Goal: Task Accomplishment & Management: Complete application form

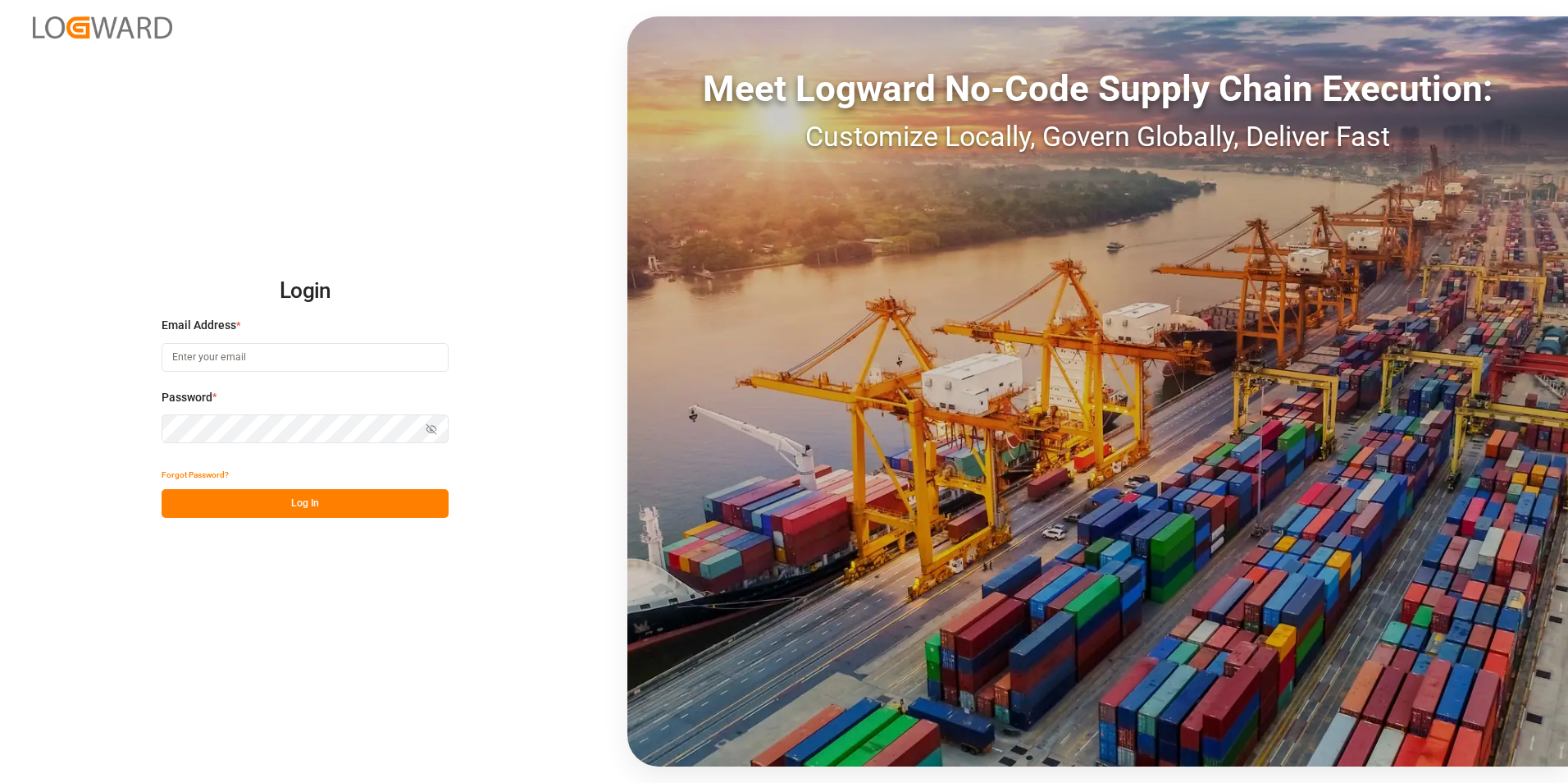
type input "[PERSON_NAME][EMAIL_ADDRESS][PERSON_NAME][DOMAIN_NAME]"
click at [296, 507] on button "Log In" at bounding box center [305, 503] width 288 height 29
click at [294, 500] on button "Log In" at bounding box center [305, 503] width 288 height 29
click at [295, 503] on button "Log In" at bounding box center [305, 503] width 288 height 29
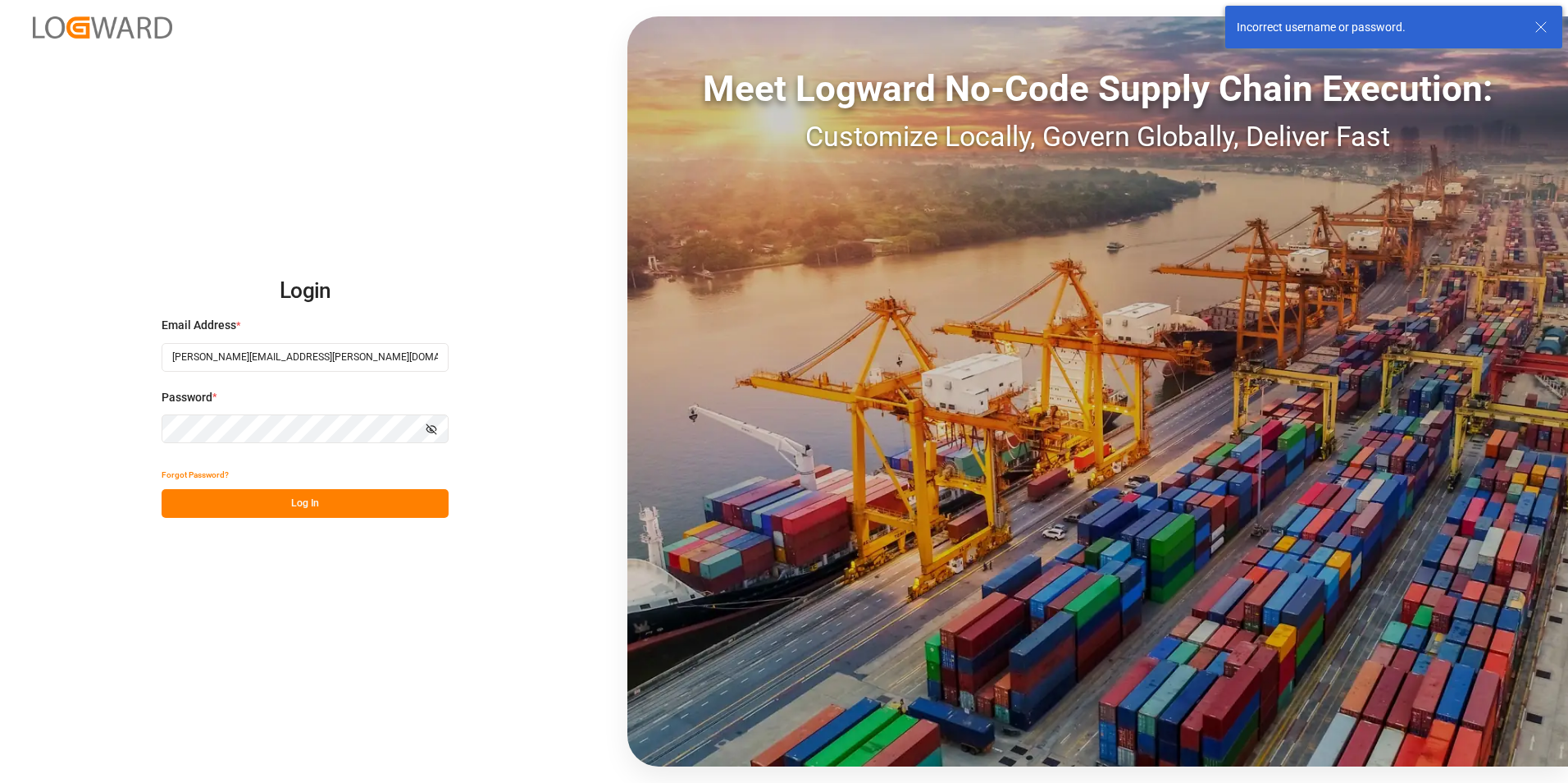
click at [295, 503] on button "Log In" at bounding box center [305, 503] width 288 height 29
click at [295, 503] on div "Forgot Password? Log In" at bounding box center [305, 490] width 288 height 58
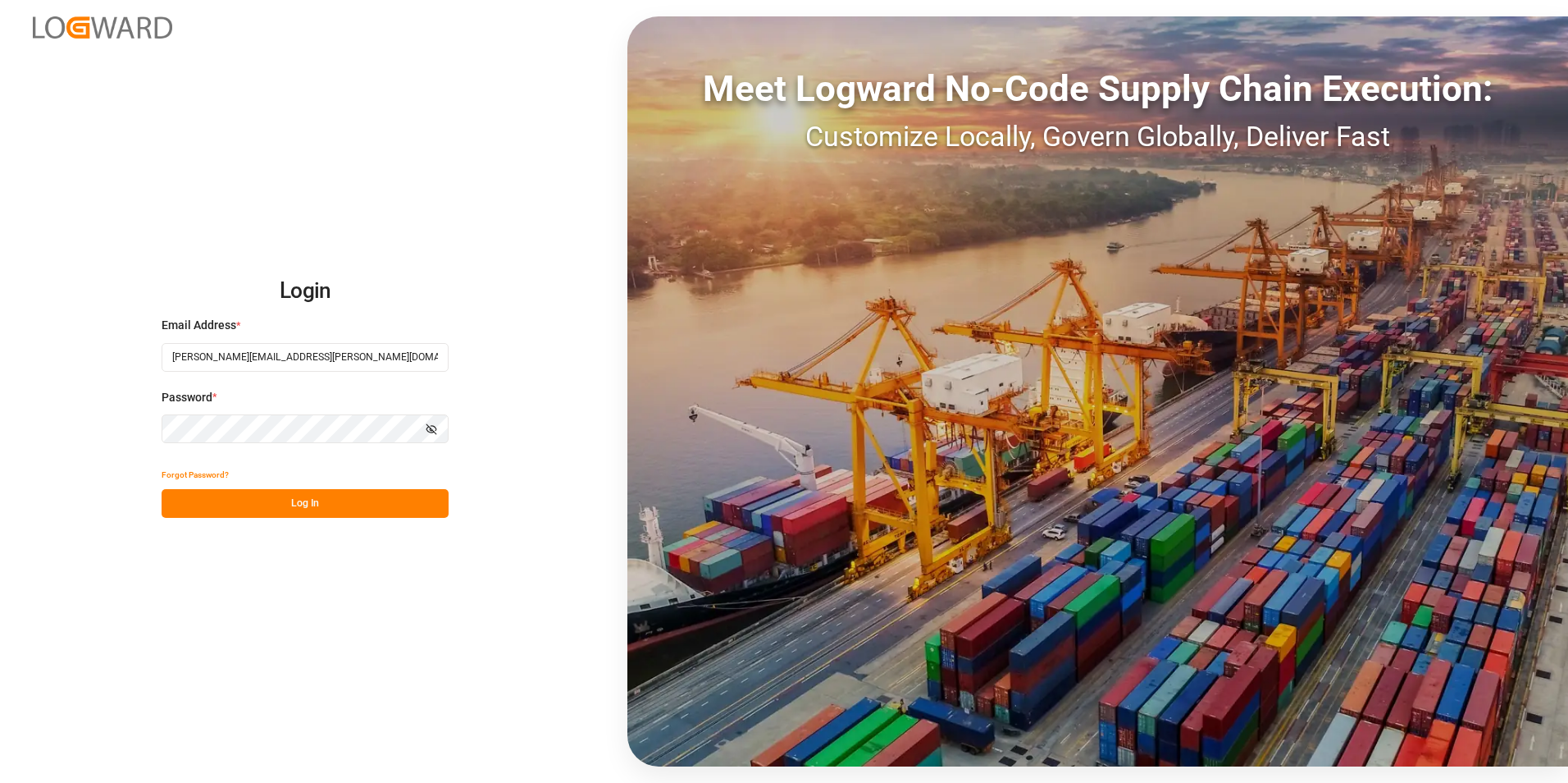
click at [59, 457] on div "Login Email Address * jacques.denis@jamindustries.com Password * Show password …" at bounding box center [784, 391] width 1568 height 783
click at [141, 428] on div "Login Email Address * jacques.denis@jamindustries.com Password * Show password …" at bounding box center [784, 391] width 1568 height 783
click at [183, 507] on button "Log In" at bounding box center [305, 503] width 288 height 29
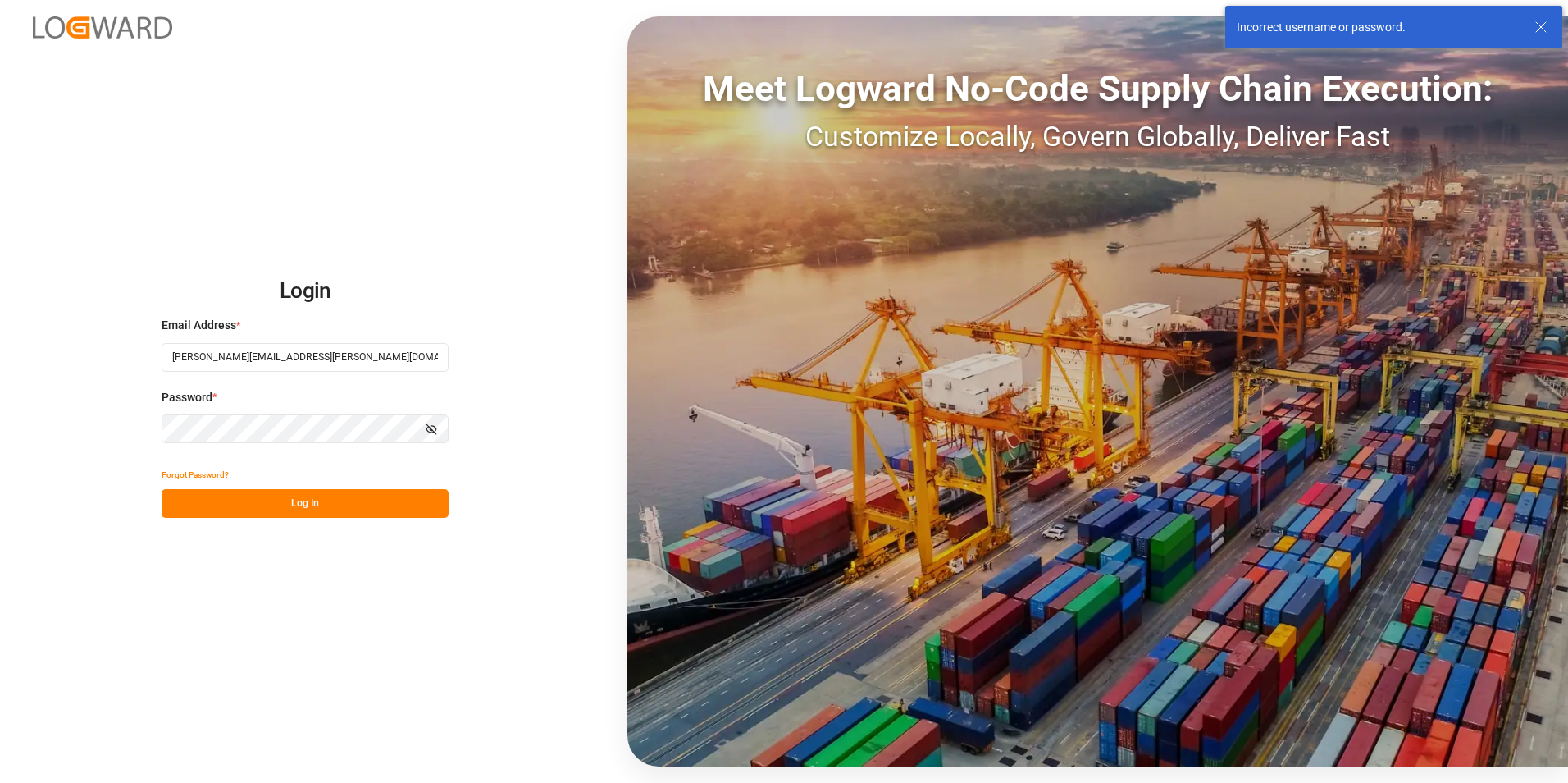
click at [255, 504] on button "Log In" at bounding box center [305, 503] width 288 height 29
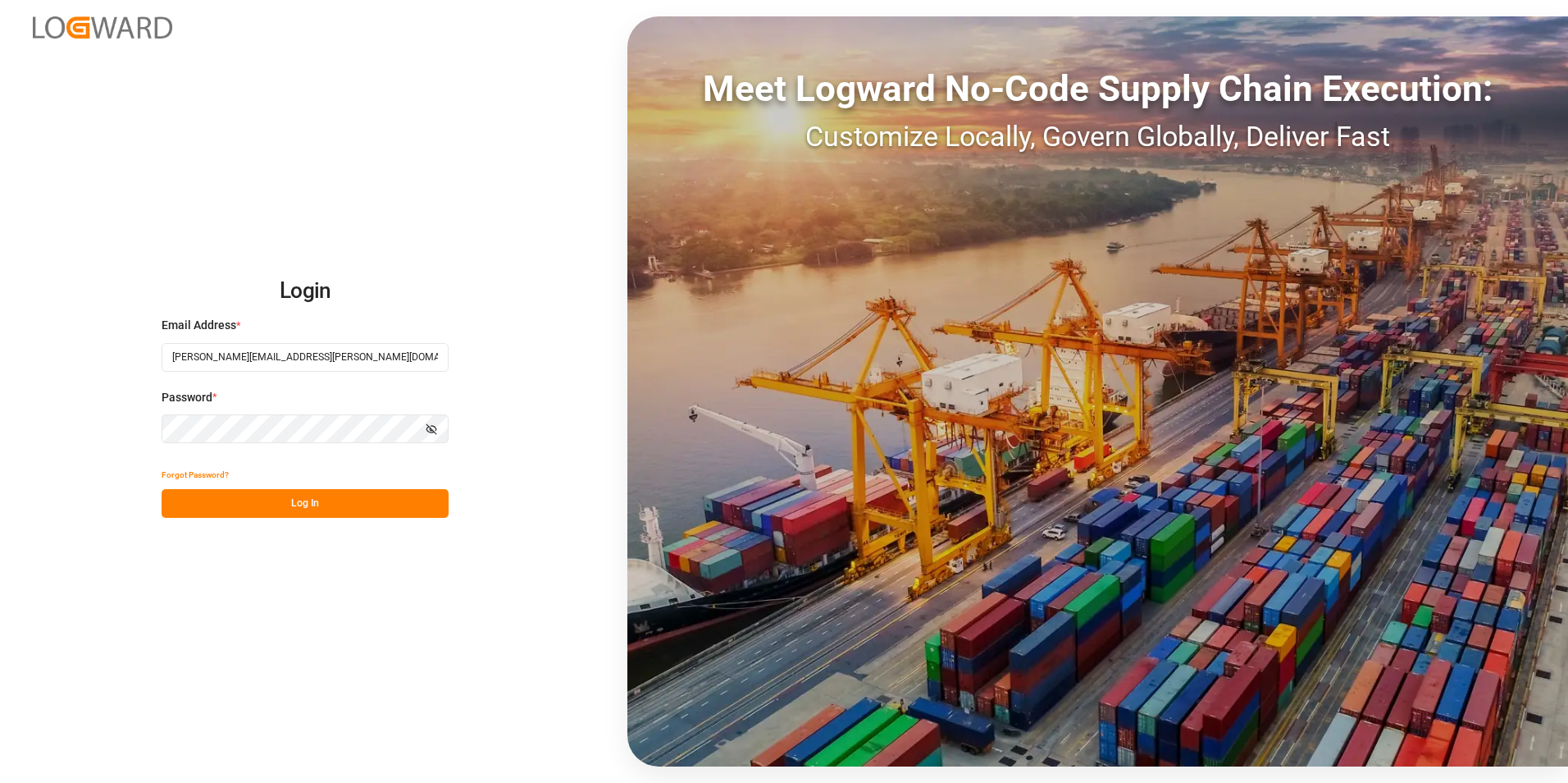
click at [197, 475] on button "Forgot Password?" at bounding box center [195, 475] width 67 height 29
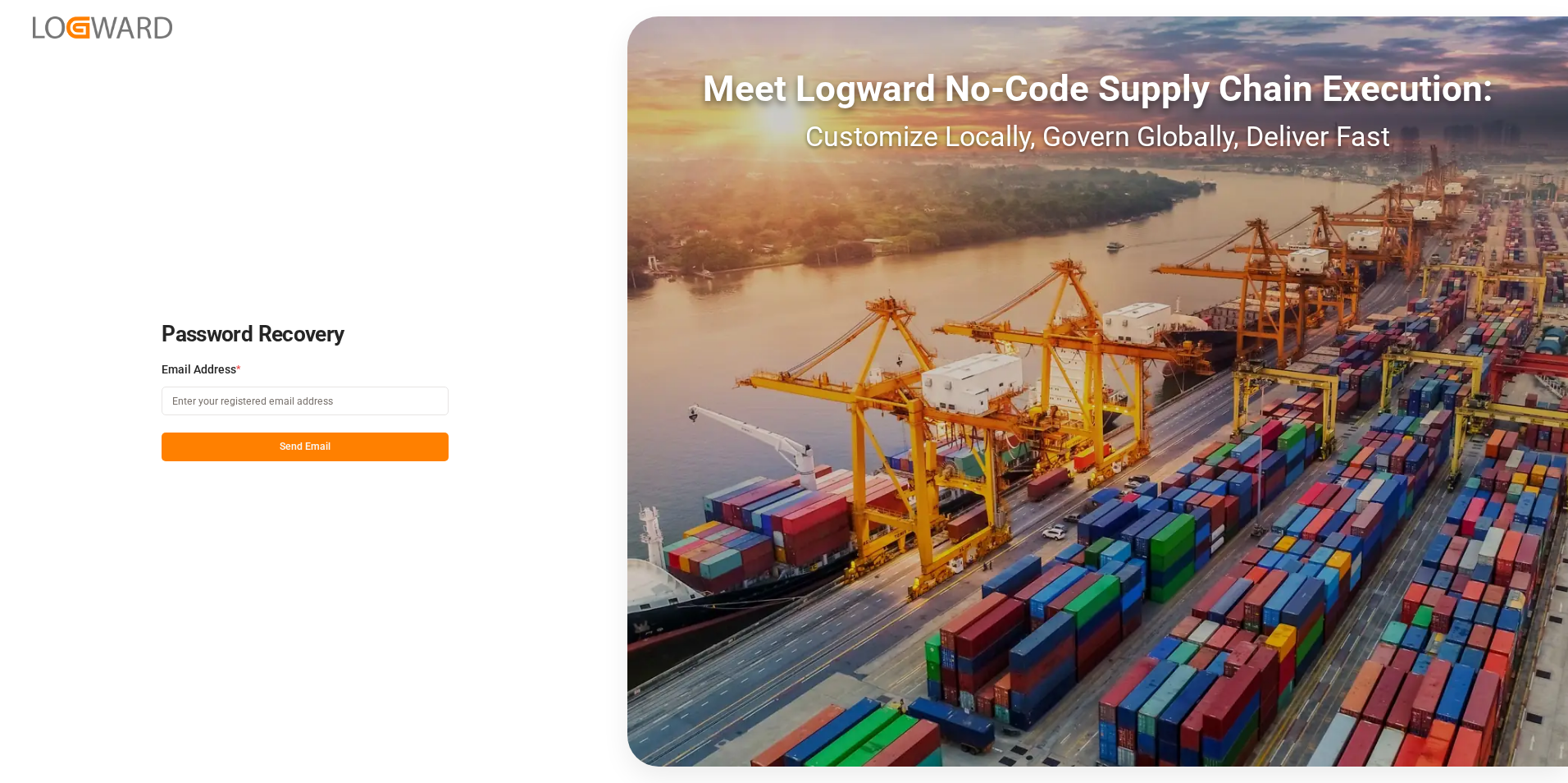
click at [271, 398] on input at bounding box center [305, 400] width 288 height 29
type input "[PERSON_NAME][EMAIL_ADDRESS][PERSON_NAME][DOMAIN_NAME]"
click at [300, 450] on button "Send Email" at bounding box center [305, 447] width 288 height 29
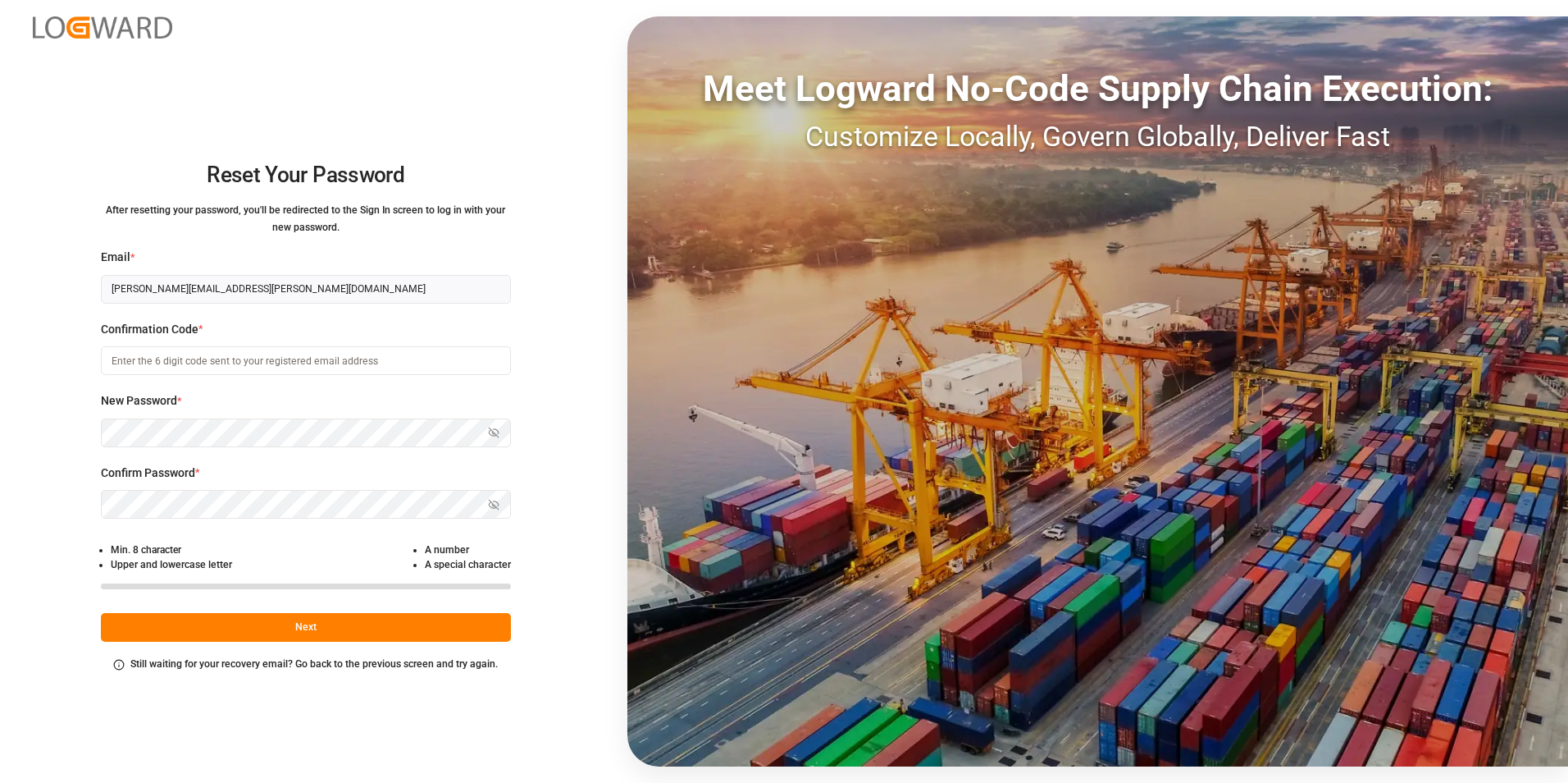
click at [166, 354] on input at bounding box center [305, 360] width 410 height 29
type input "563379"
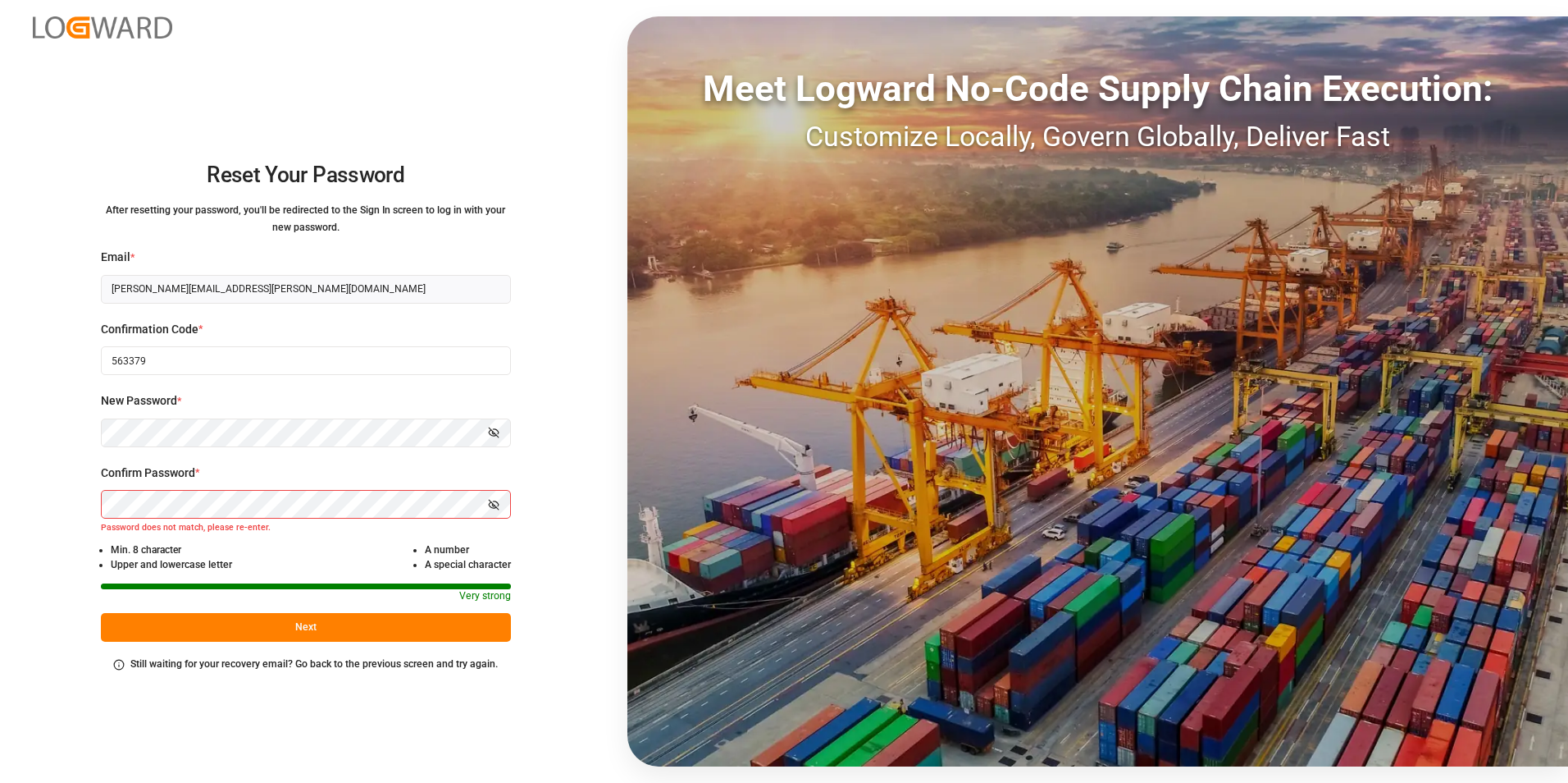
drag, startPoint x: 174, startPoint y: 487, endPoint x: 107, endPoint y: 488, distance: 67.0
click at [107, 487] on div "Confirm Password * Show password Password does not match, please re-enter." at bounding box center [305, 501] width 410 height 73
click at [0, 531] on html "Reset Your Password After resetting your password, you'll be redirected to the …" at bounding box center [784, 391] width 1568 height 783
click at [45, 433] on div "Reset Your Password After resetting your password, you'll be redirected to the …" at bounding box center [305, 391] width 611 height 783
click at [140, 696] on div "Reset Your Password After resetting your password, you'll be redirected to the …" at bounding box center [305, 391] width 611 height 783
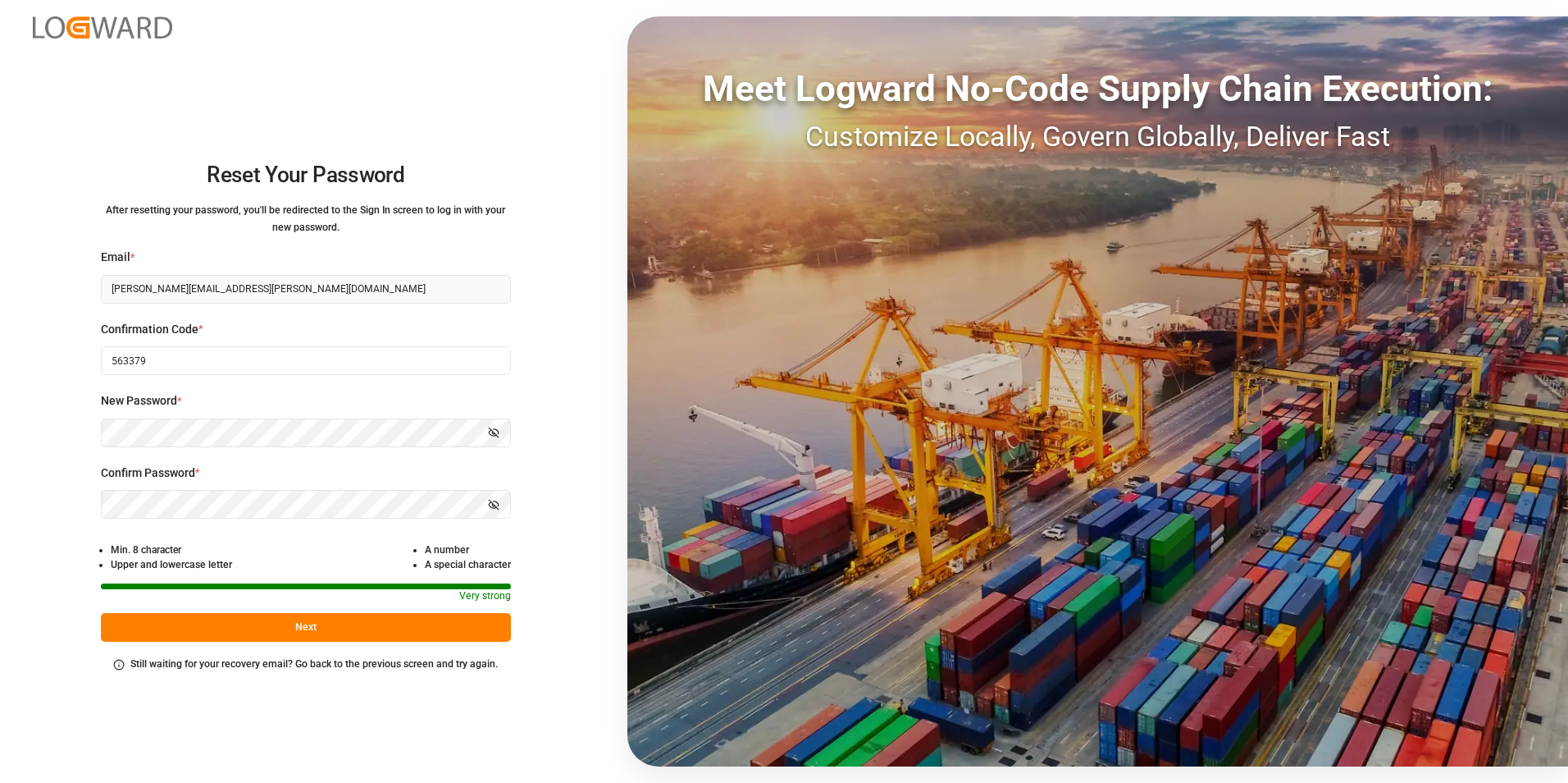
click at [291, 628] on button "Next" at bounding box center [305, 627] width 410 height 29
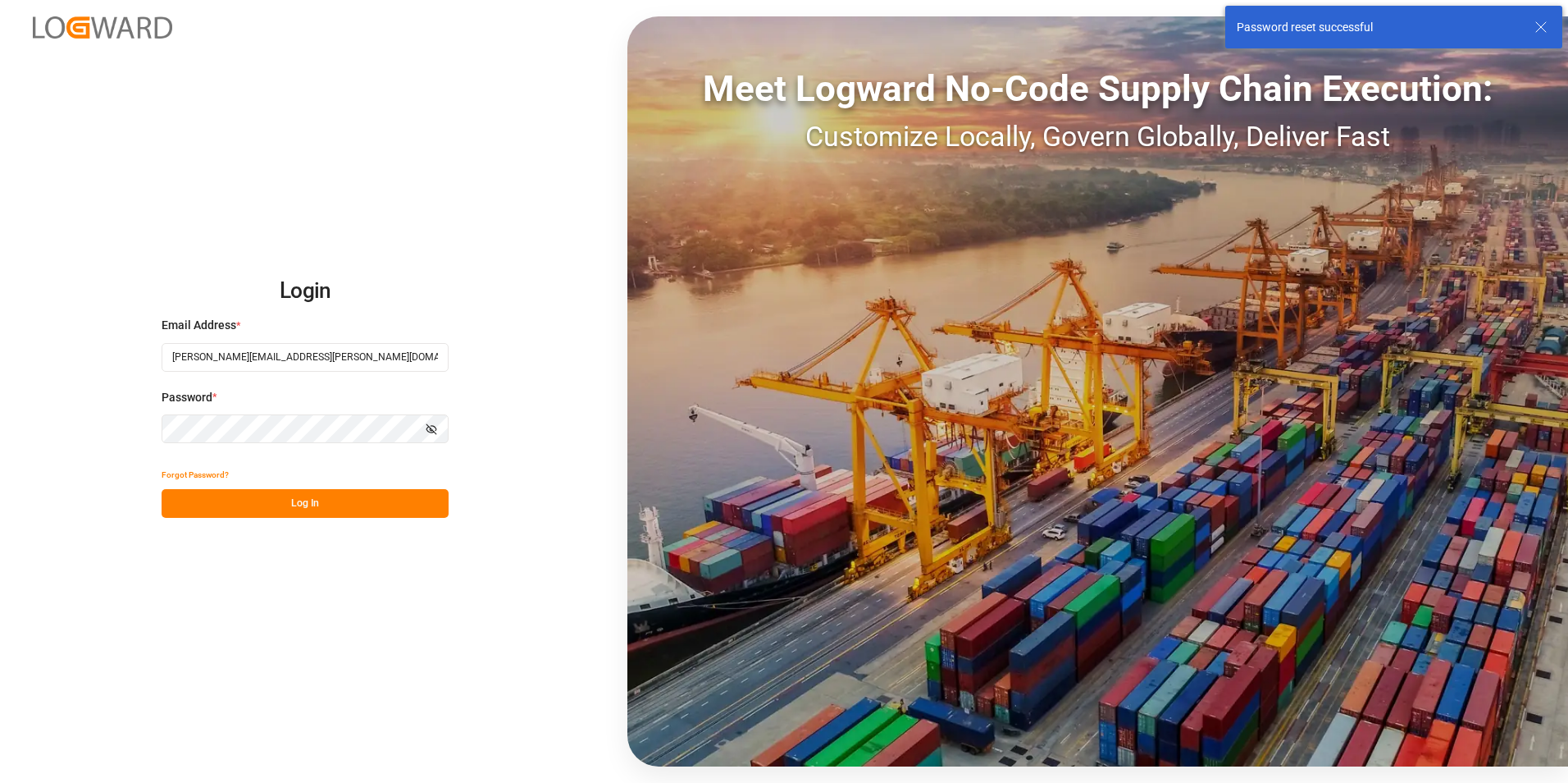
click at [294, 502] on button "Log In" at bounding box center [305, 503] width 288 height 29
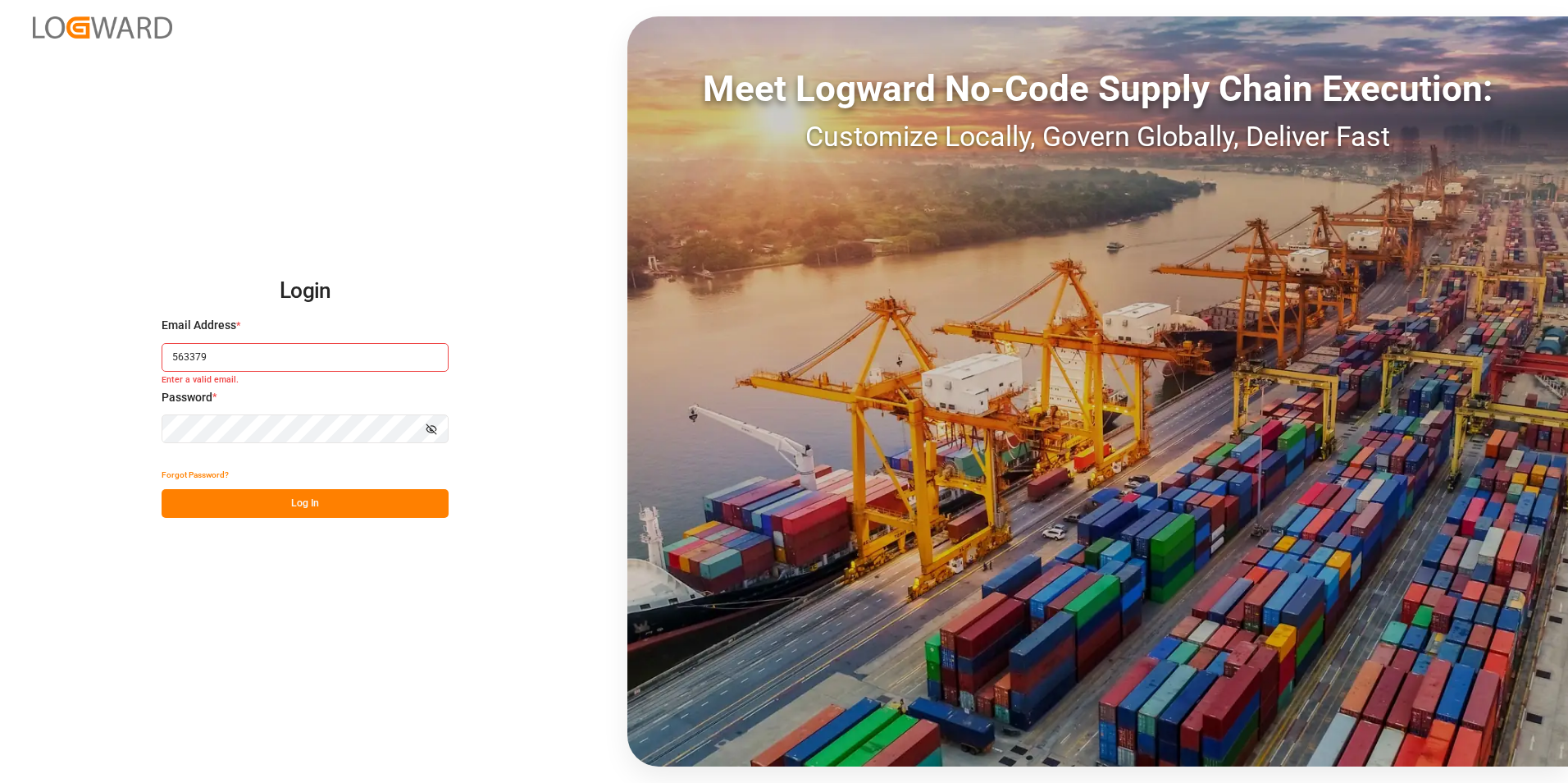
click at [322, 503] on button "Log In" at bounding box center [305, 503] width 288 height 29
click at [294, 504] on button "Log In" at bounding box center [305, 503] width 288 height 29
drag, startPoint x: 256, startPoint y: 361, endPoint x: 112, endPoint y: 361, distance: 144.0
click at [112, 361] on div "Login Email Address * 563379 Enter a valid email. Password * Show password Forg…" at bounding box center [784, 391] width 1568 height 783
type input "[PERSON_NAME][EMAIL_ADDRESS][PERSON_NAME][DOMAIN_NAME]"
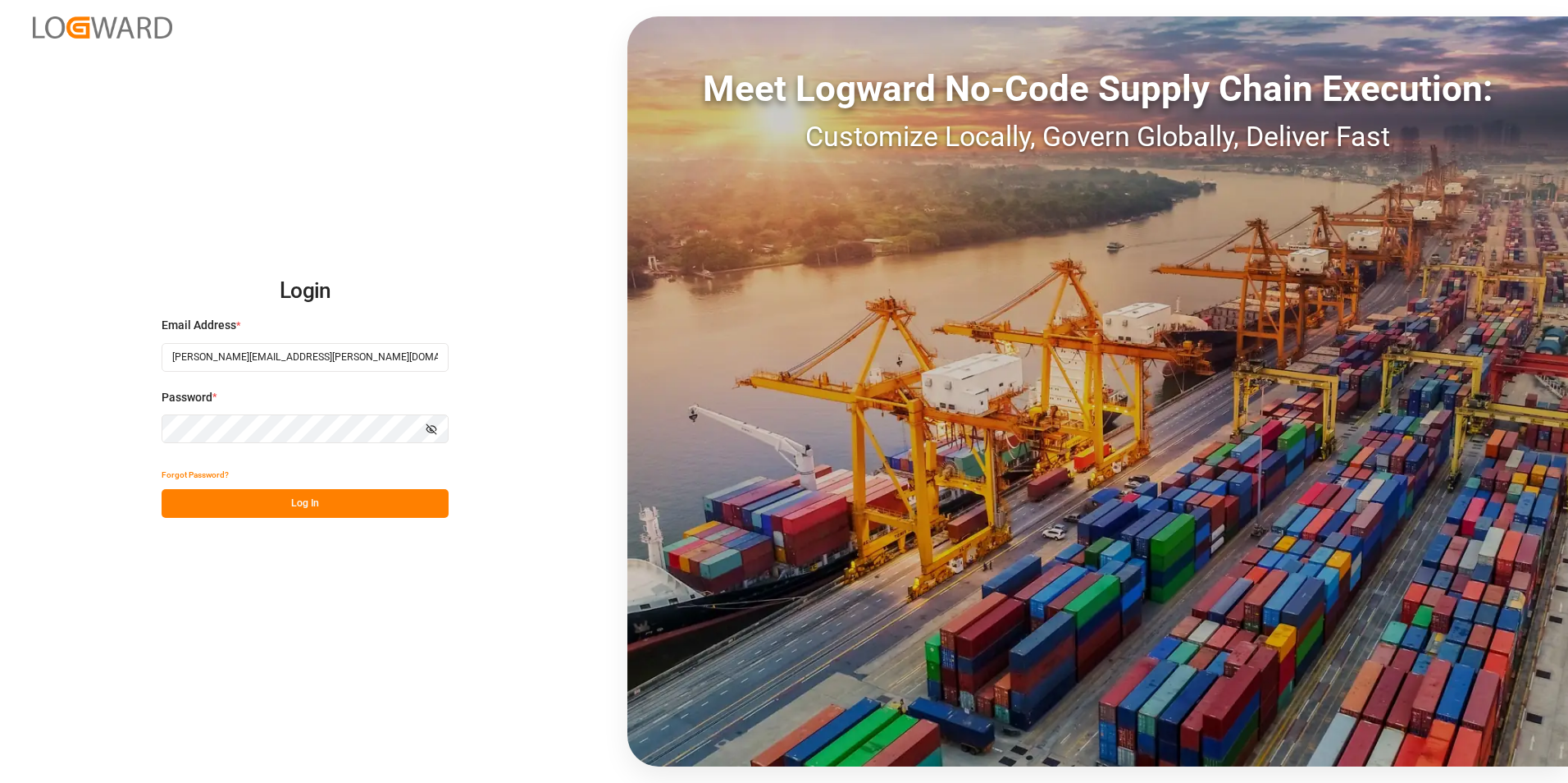
click at [291, 506] on button "Log In" at bounding box center [305, 503] width 288 height 29
click at [69, 446] on div "Login Email Address * jacques.denis@jamindustries.com Password * Show password …" at bounding box center [784, 391] width 1568 height 783
click at [173, 502] on button "Log In" at bounding box center [305, 503] width 288 height 29
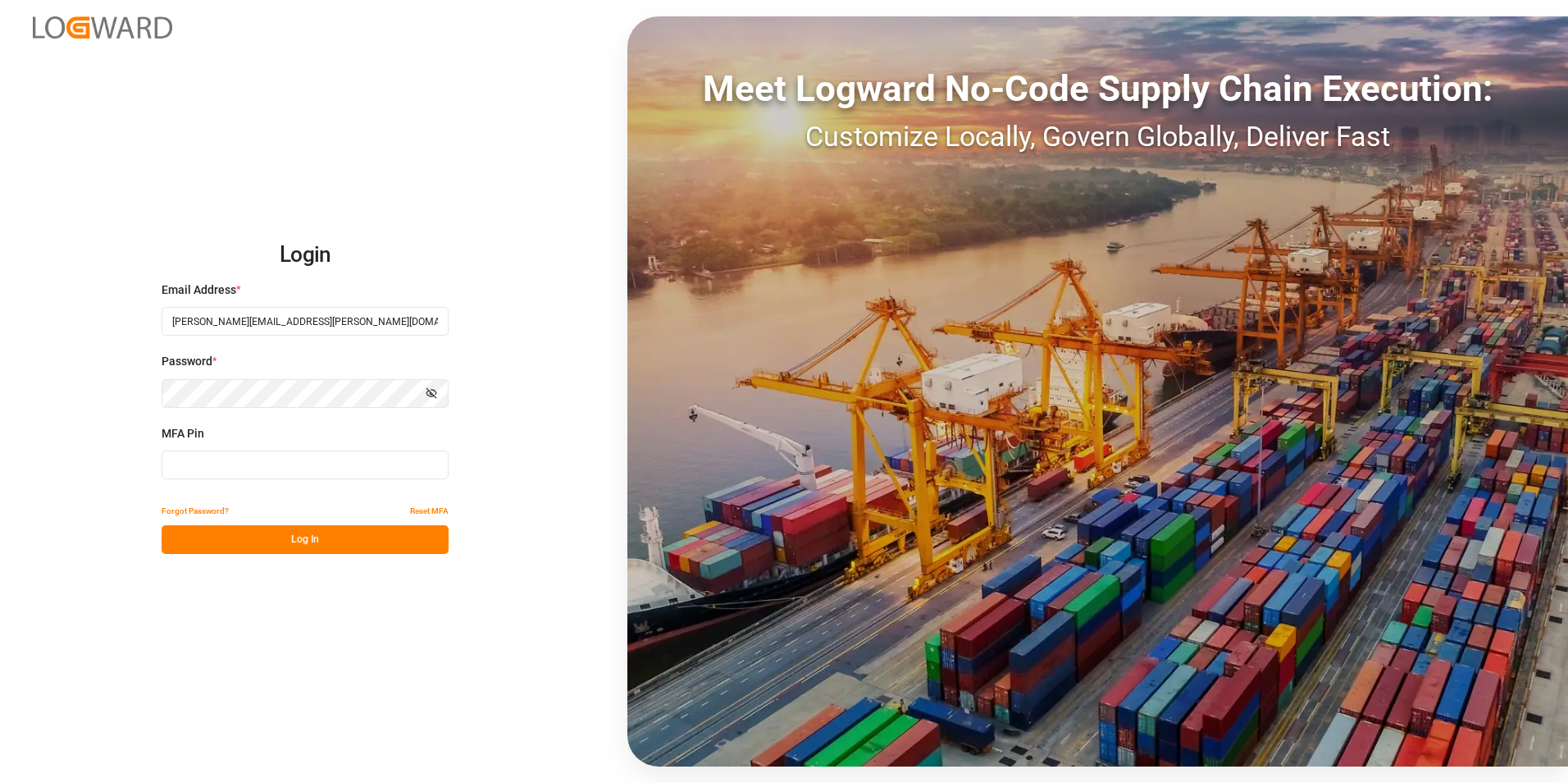
click at [228, 464] on input at bounding box center [305, 465] width 288 height 29
type input "948671"
click at [377, 543] on button "Log In" at bounding box center [305, 539] width 288 height 29
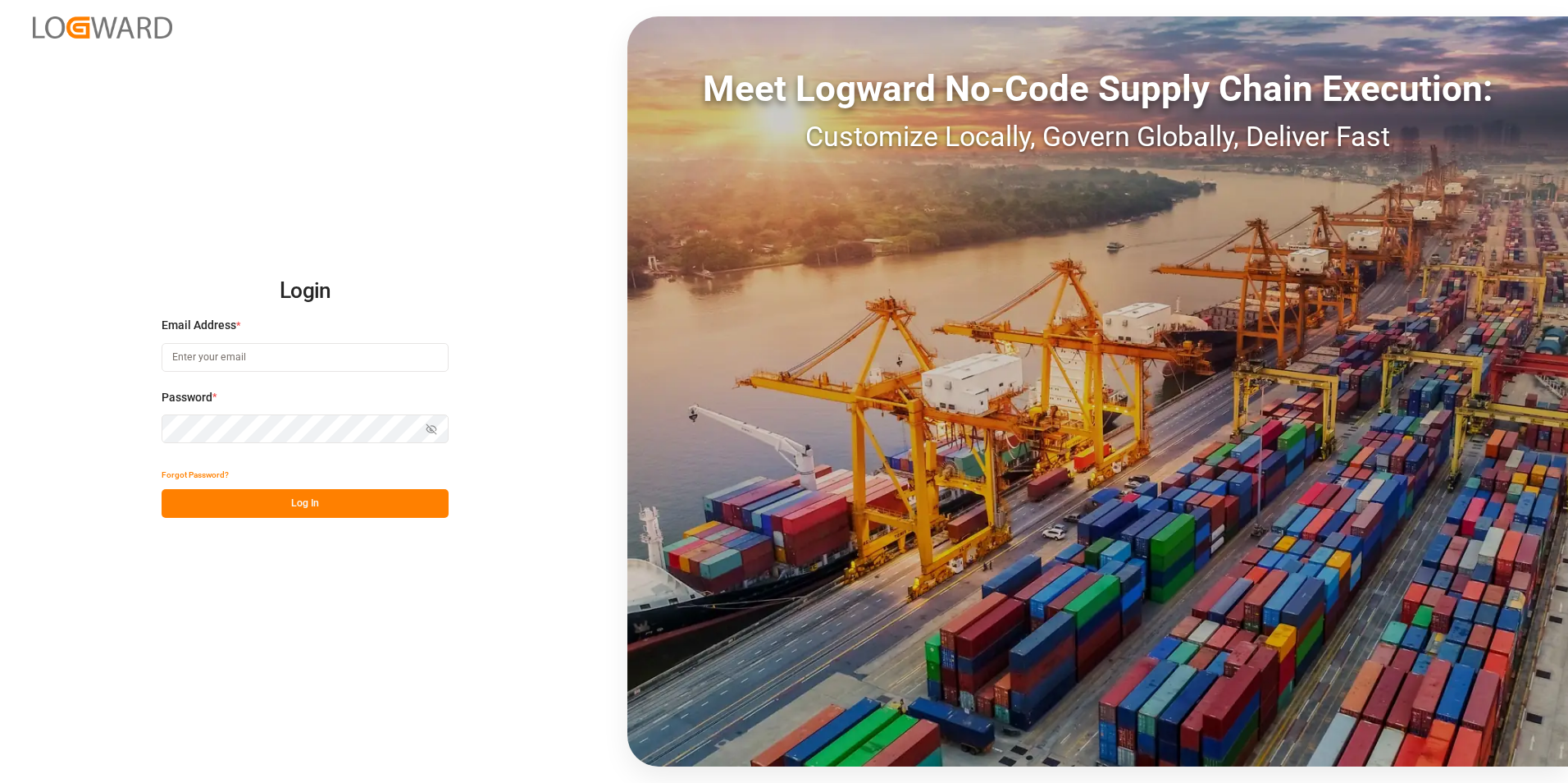
type input "[PERSON_NAME][EMAIL_ADDRESS][PERSON_NAME][DOMAIN_NAME]"
click at [263, 496] on button "Log In" at bounding box center [305, 503] width 288 height 29
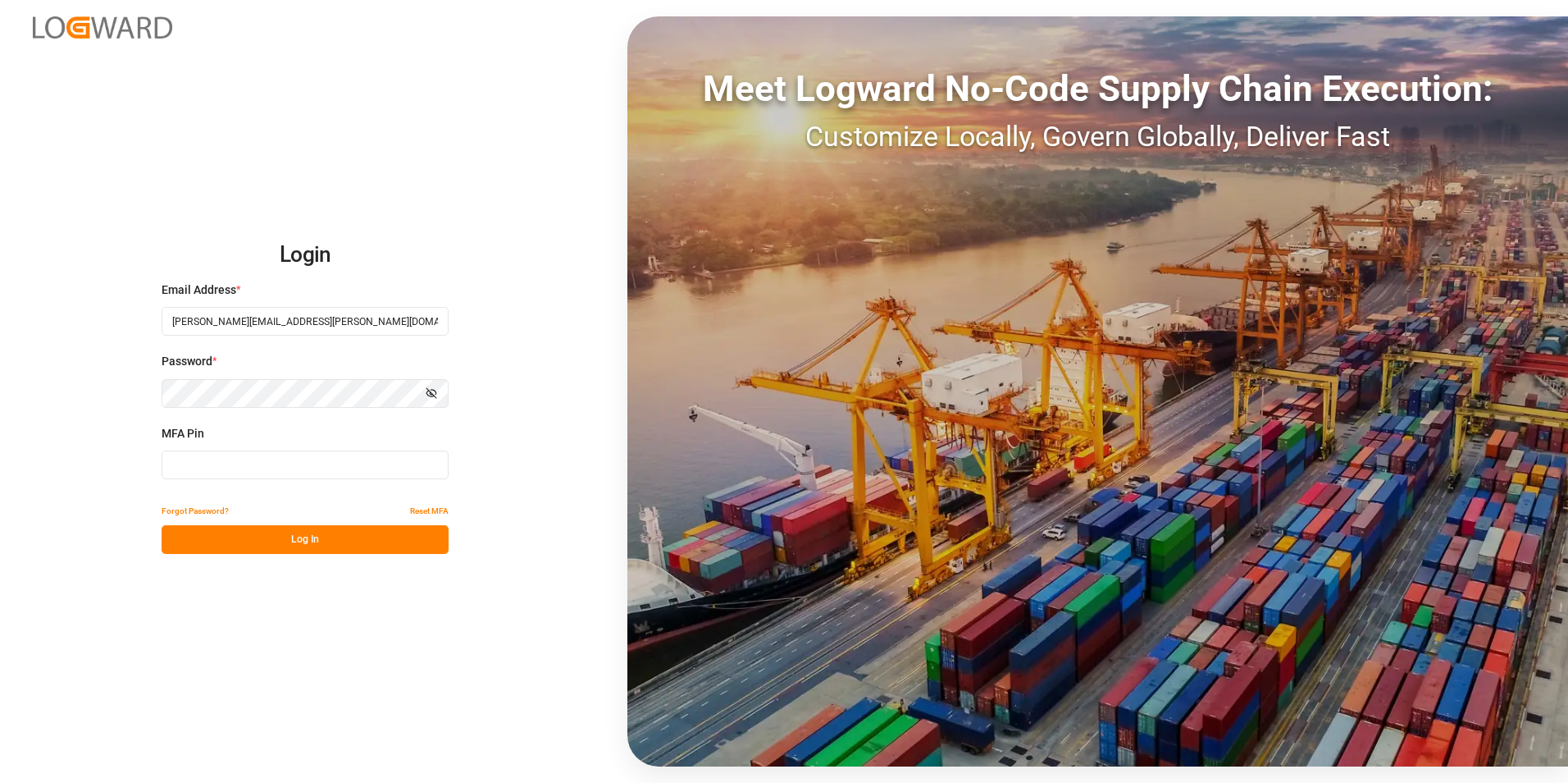
click at [229, 466] on input at bounding box center [305, 465] width 288 height 29
click at [283, 527] on button "Log In" at bounding box center [305, 539] width 288 height 29
drag, startPoint x: 253, startPoint y: 461, endPoint x: 147, endPoint y: 469, distance: 106.3
click at [147, 469] on div "Login Email Address * [EMAIL_ADDRESS][DOMAIN_NAME] Password * Show password MFA…" at bounding box center [784, 391] width 1568 height 783
type input "822329"
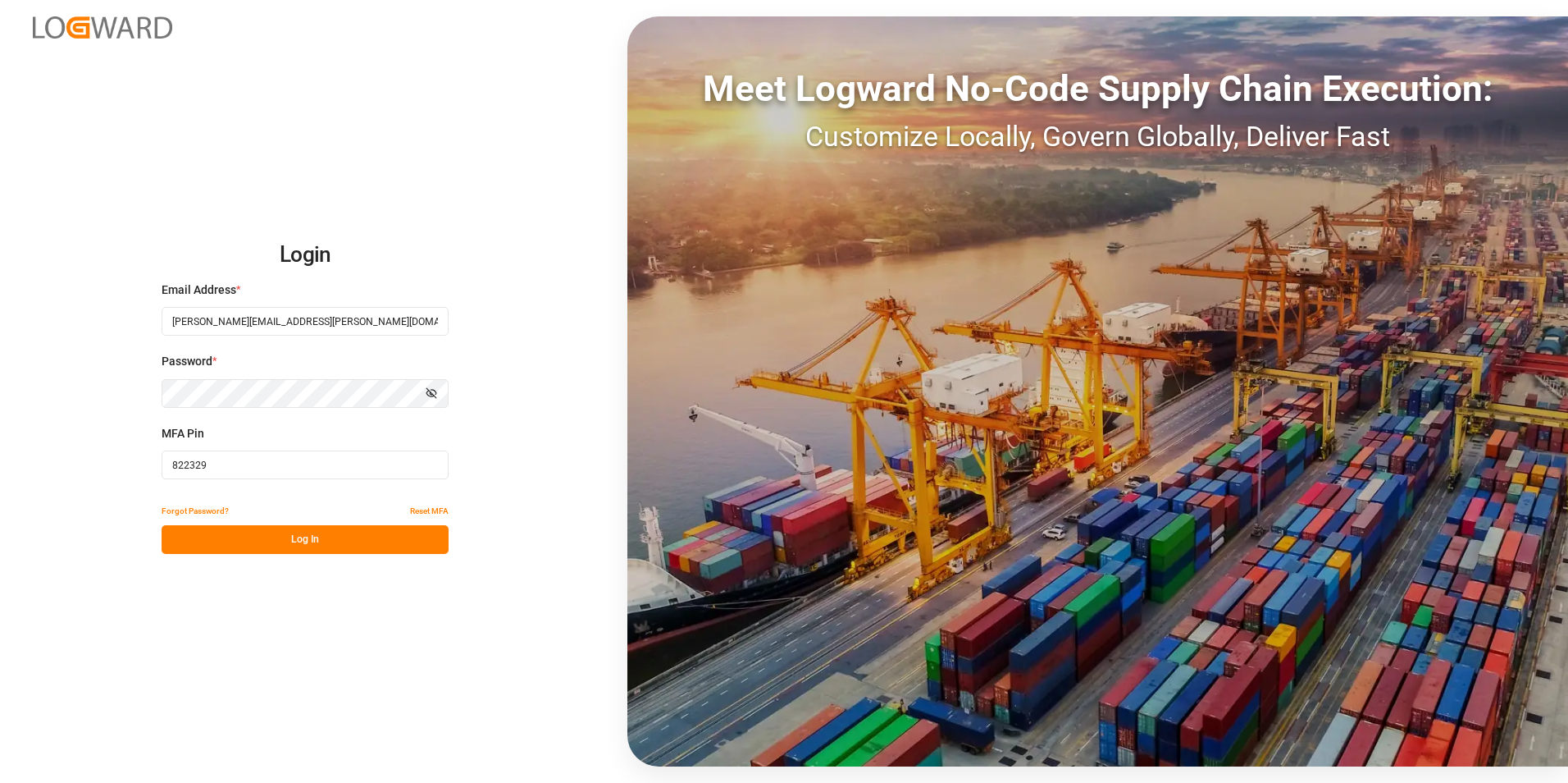
click at [312, 544] on button "Log In" at bounding box center [305, 539] width 288 height 29
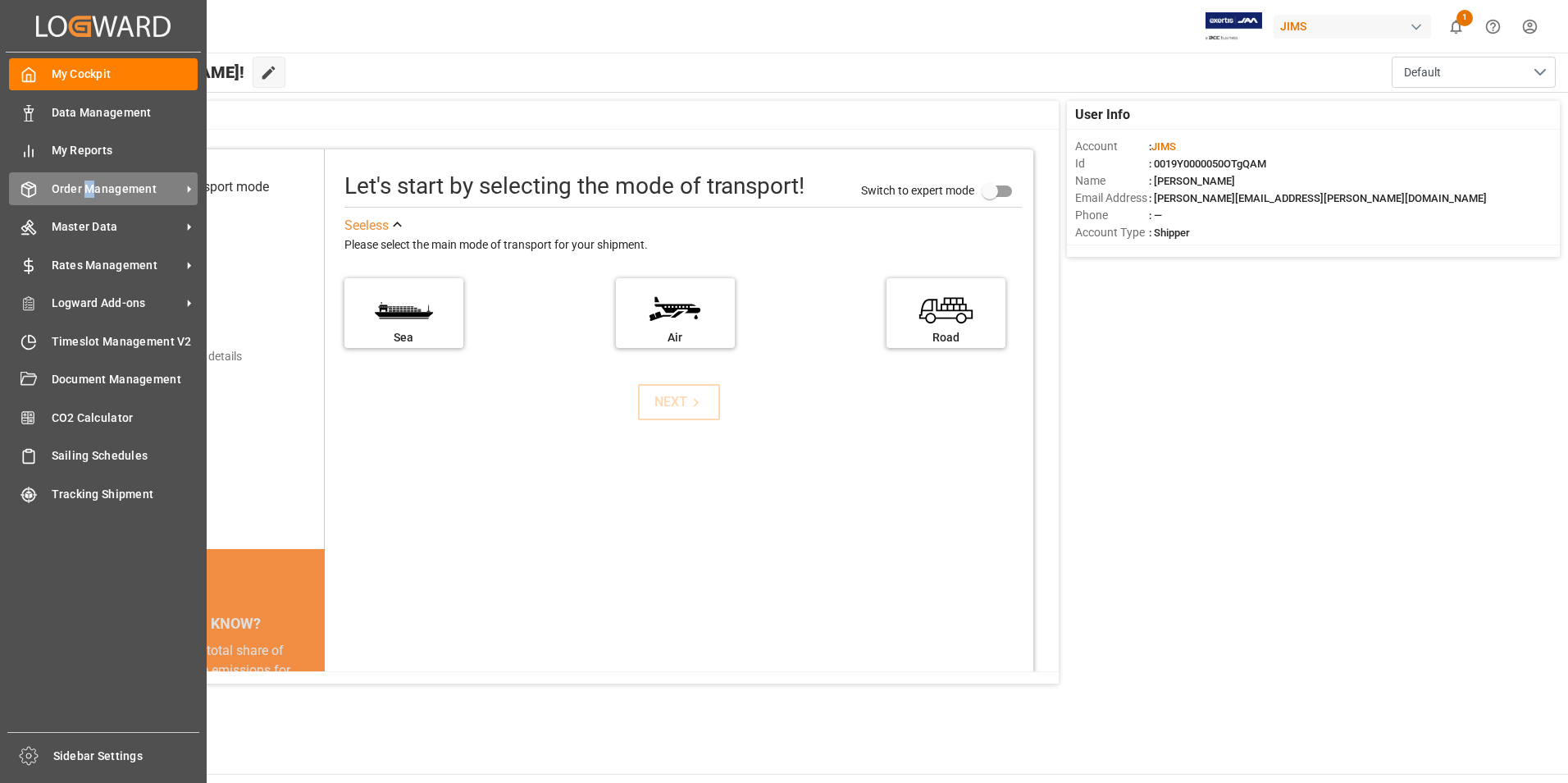
click at [89, 185] on span "Order Management" at bounding box center [116, 189] width 129 height 18
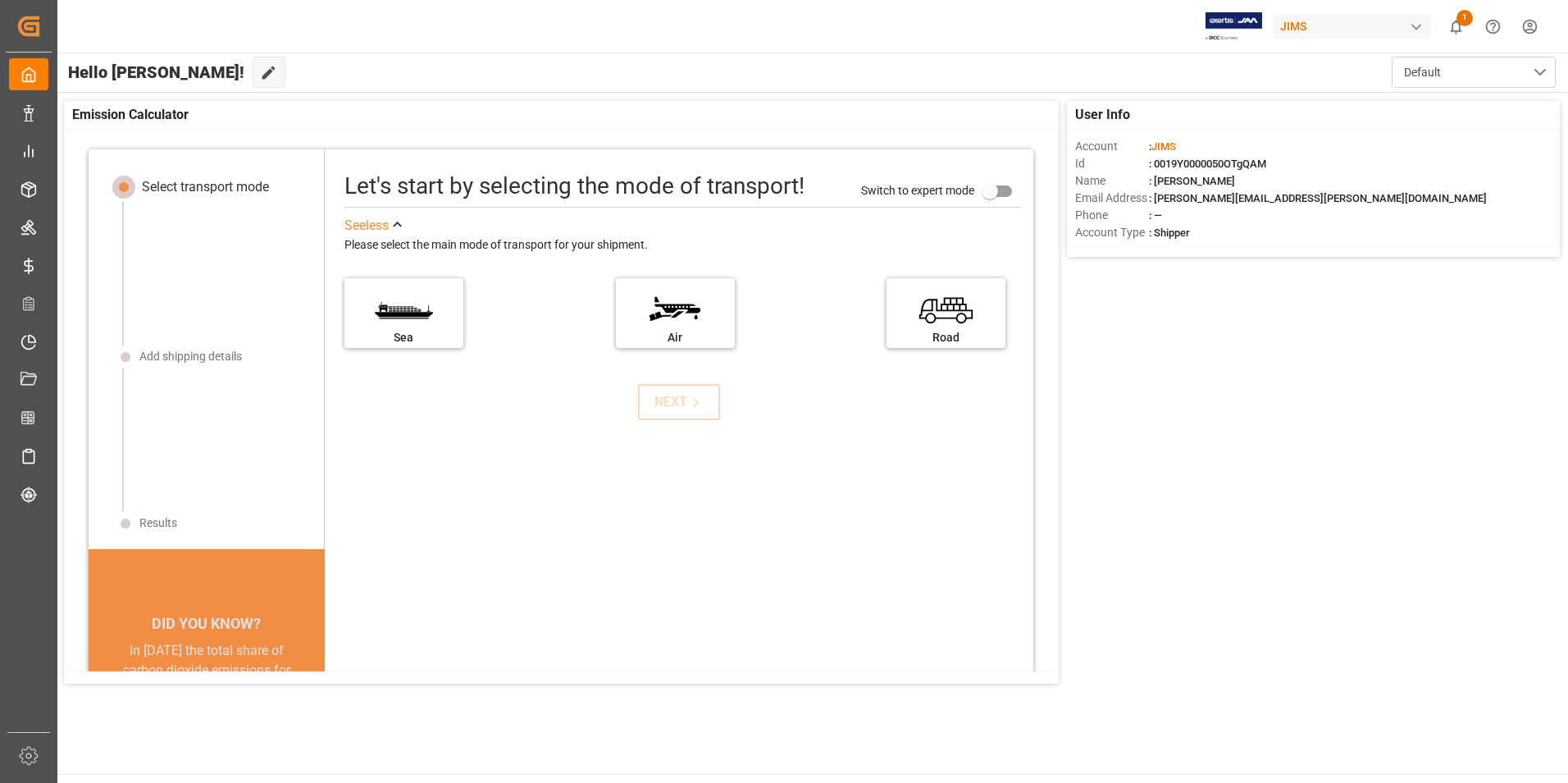
click at [1197, 490] on div "User Info Account : [PERSON_NAME] : 0019Y0000050OTgQAM Name : [PERSON_NAME] Ema…" at bounding box center [811, 392] width 1512 height 599
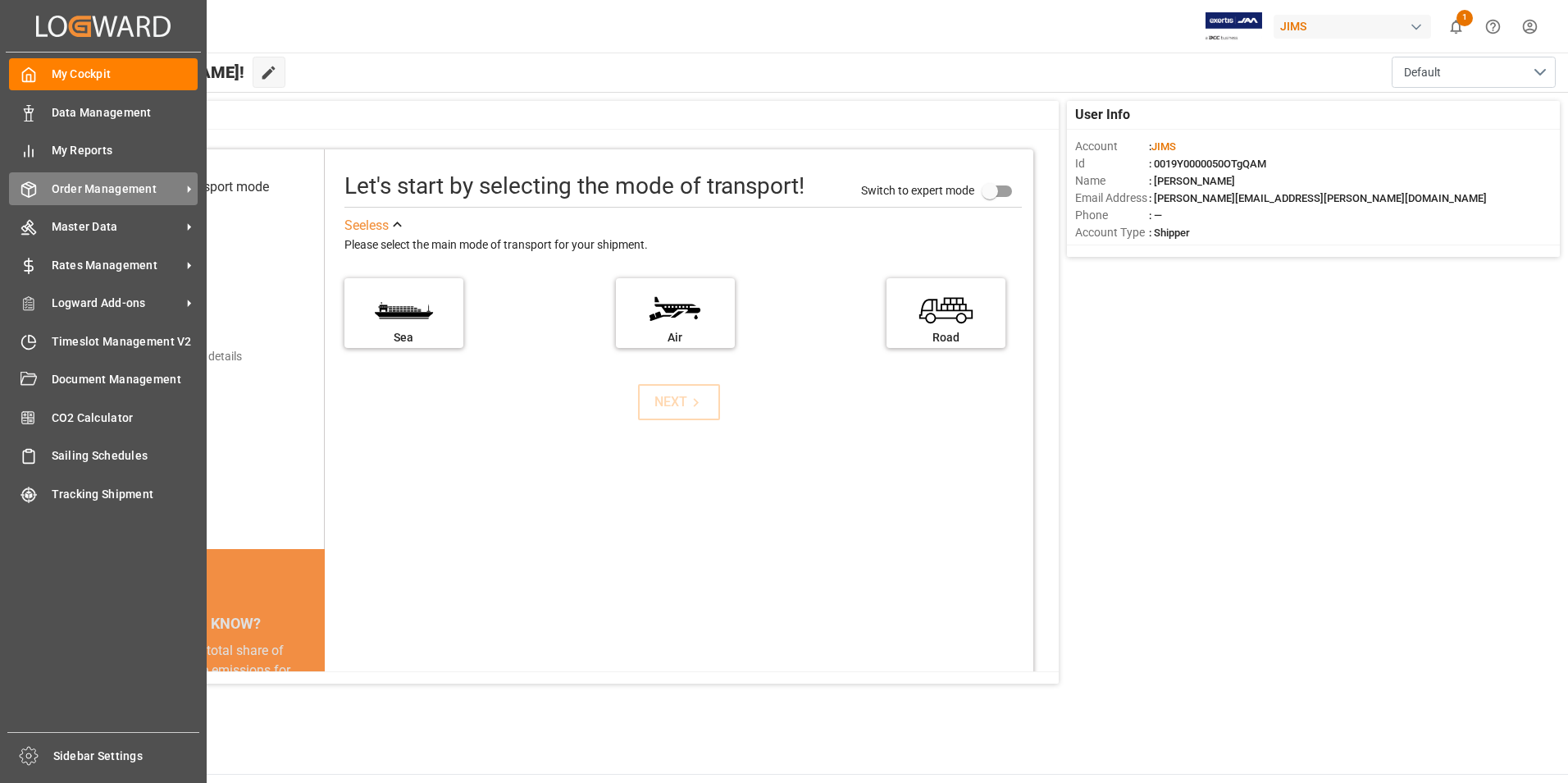
click at [101, 188] on span "Order Management" at bounding box center [116, 189] width 129 height 18
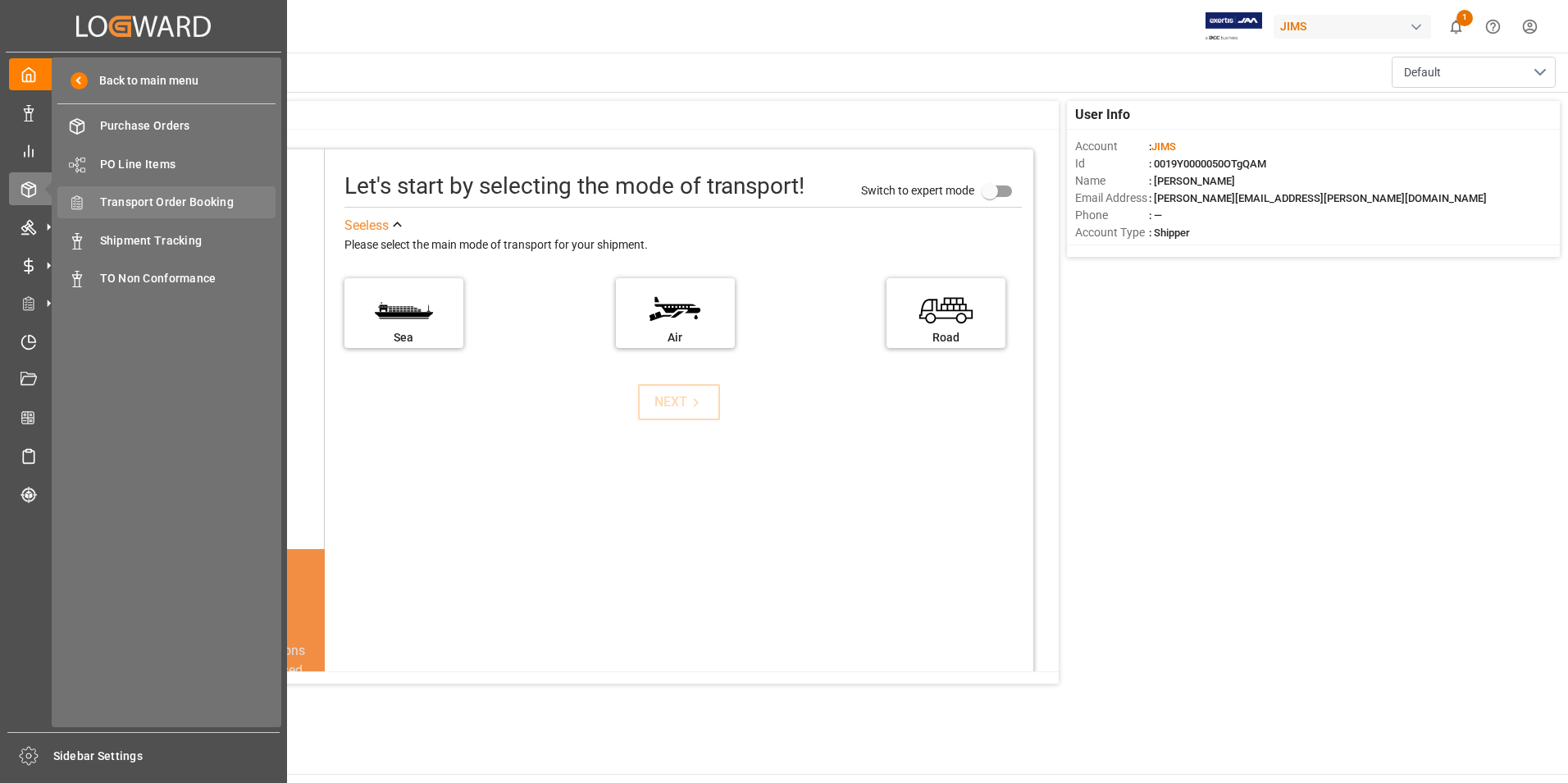
click at [197, 204] on span "Transport Order Booking" at bounding box center [189, 202] width 177 height 18
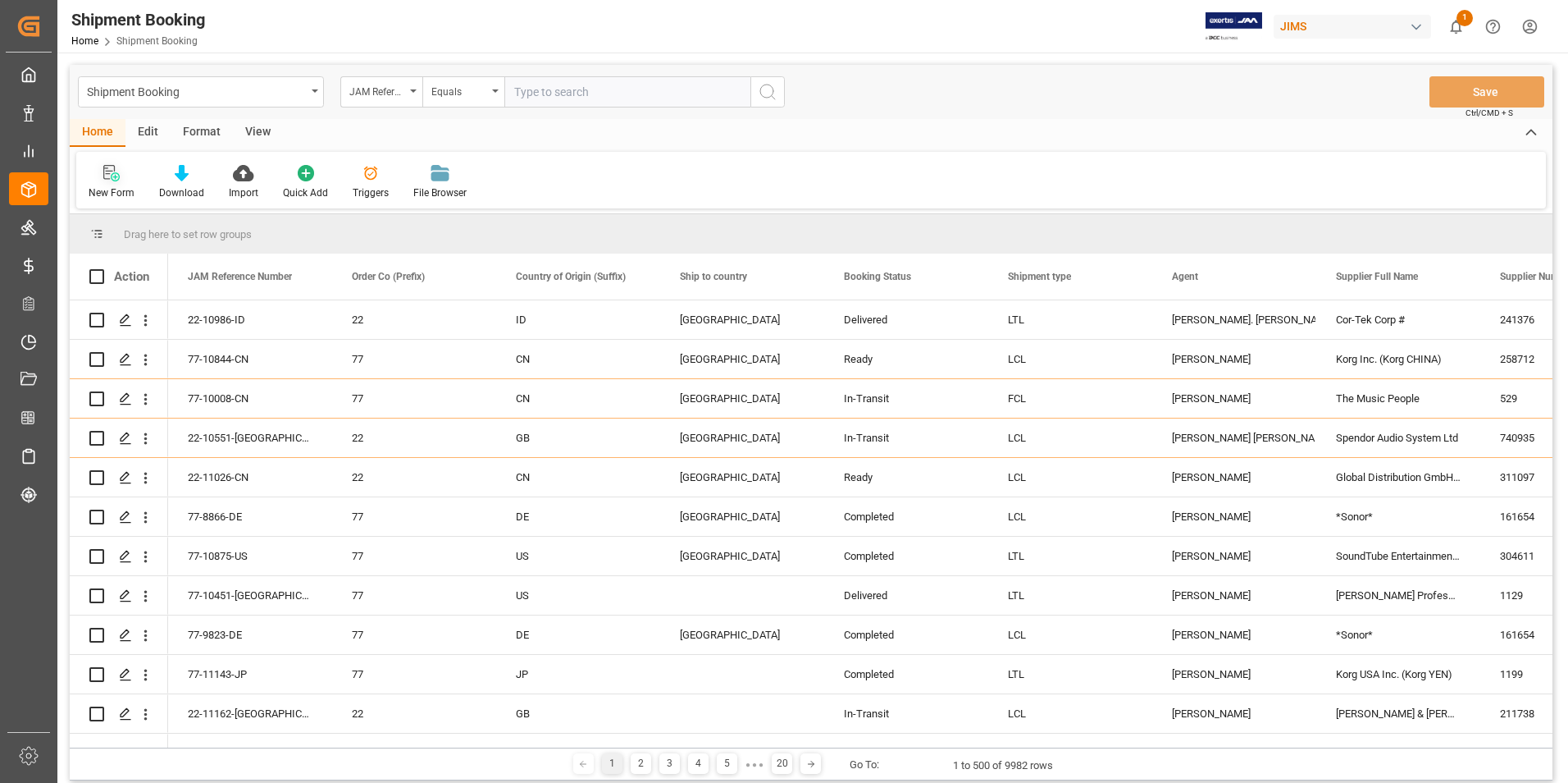
click at [105, 193] on div "New Form" at bounding box center [111, 193] width 46 height 15
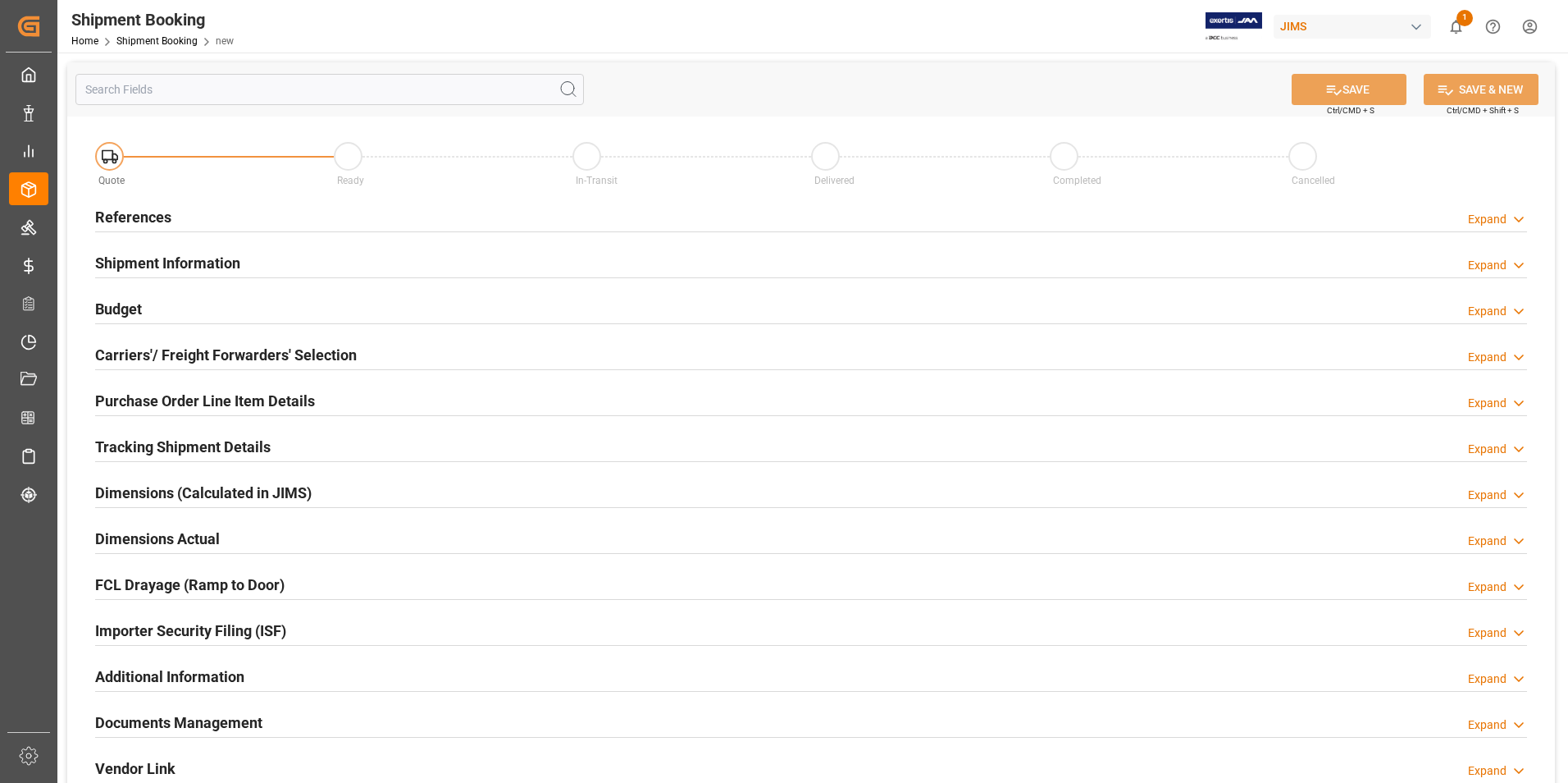
click at [139, 211] on h2 "References" at bounding box center [133, 217] width 76 height 22
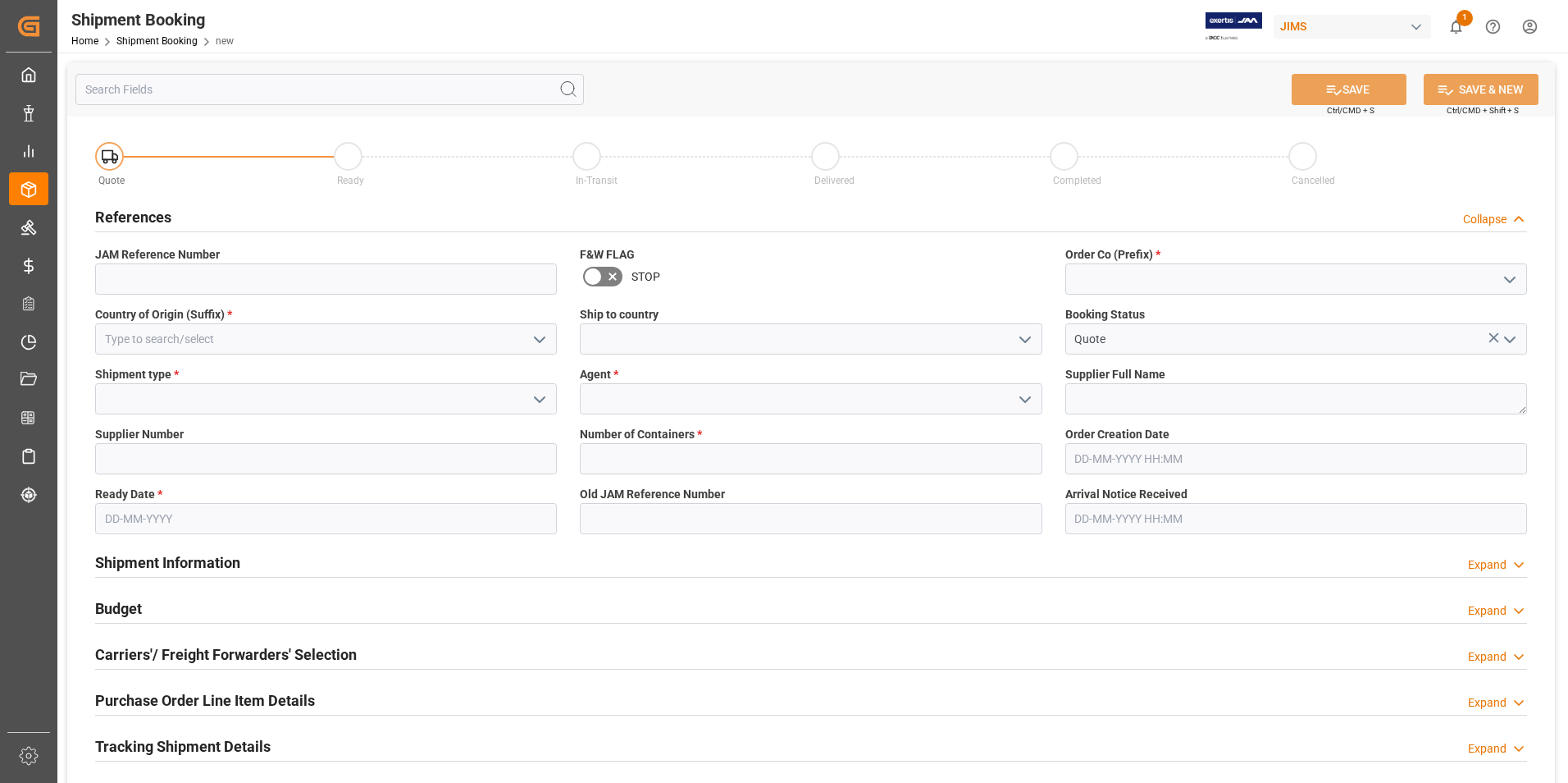
click at [542, 340] on polyline "open menu" at bounding box center [540, 339] width 10 height 5
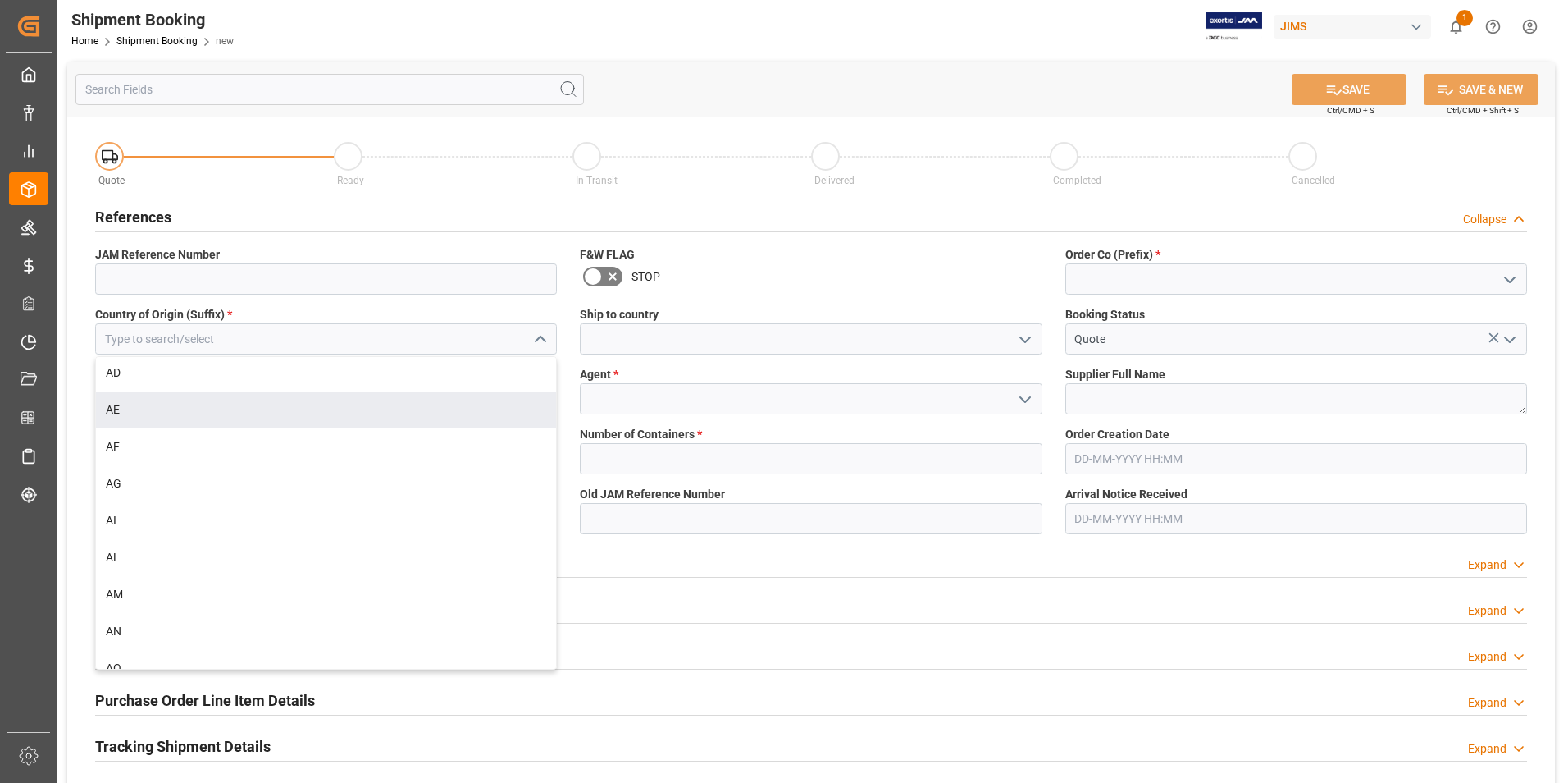
scroll to position [411, 0]
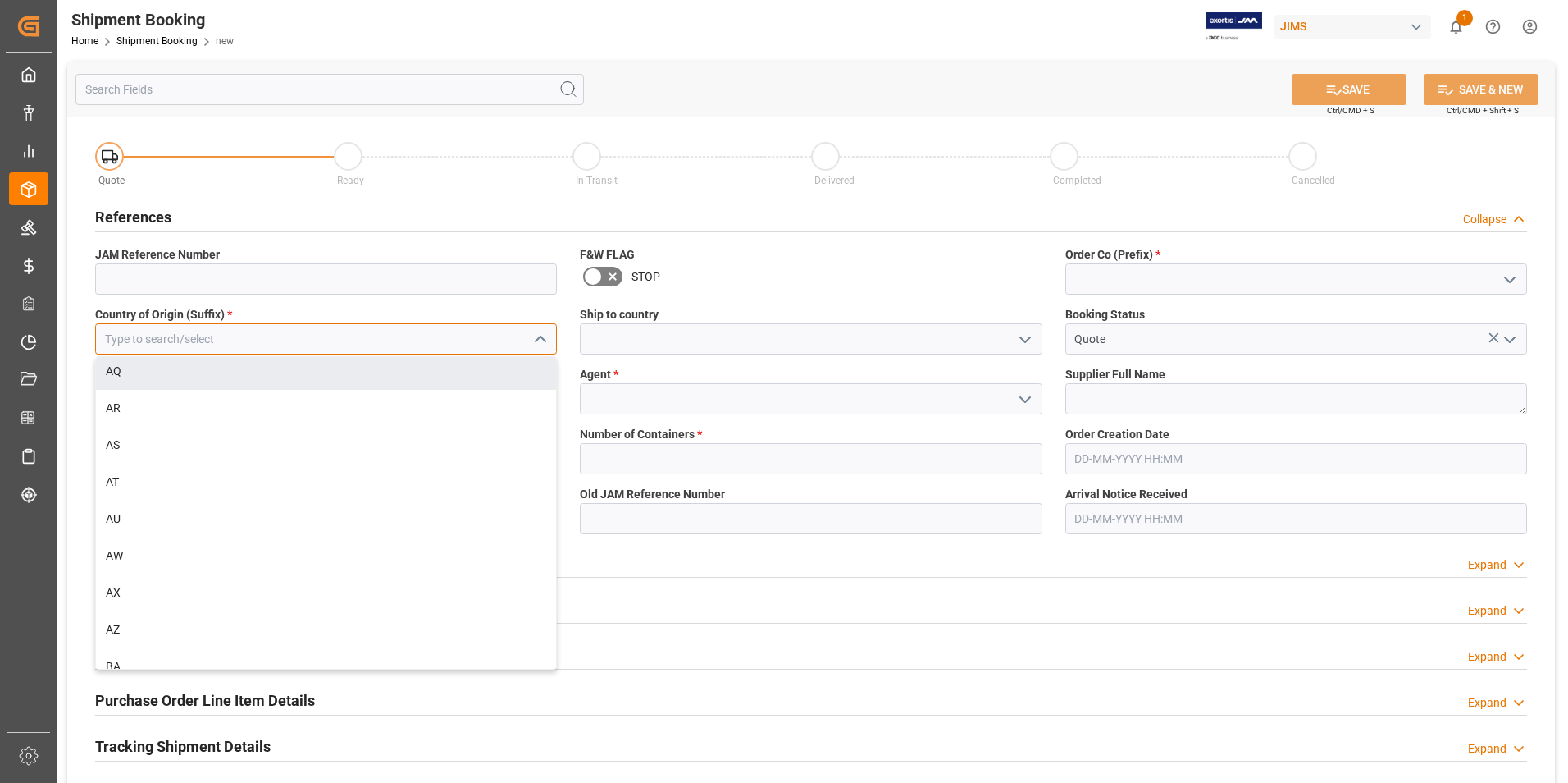
click at [285, 334] on input at bounding box center [326, 338] width 462 height 31
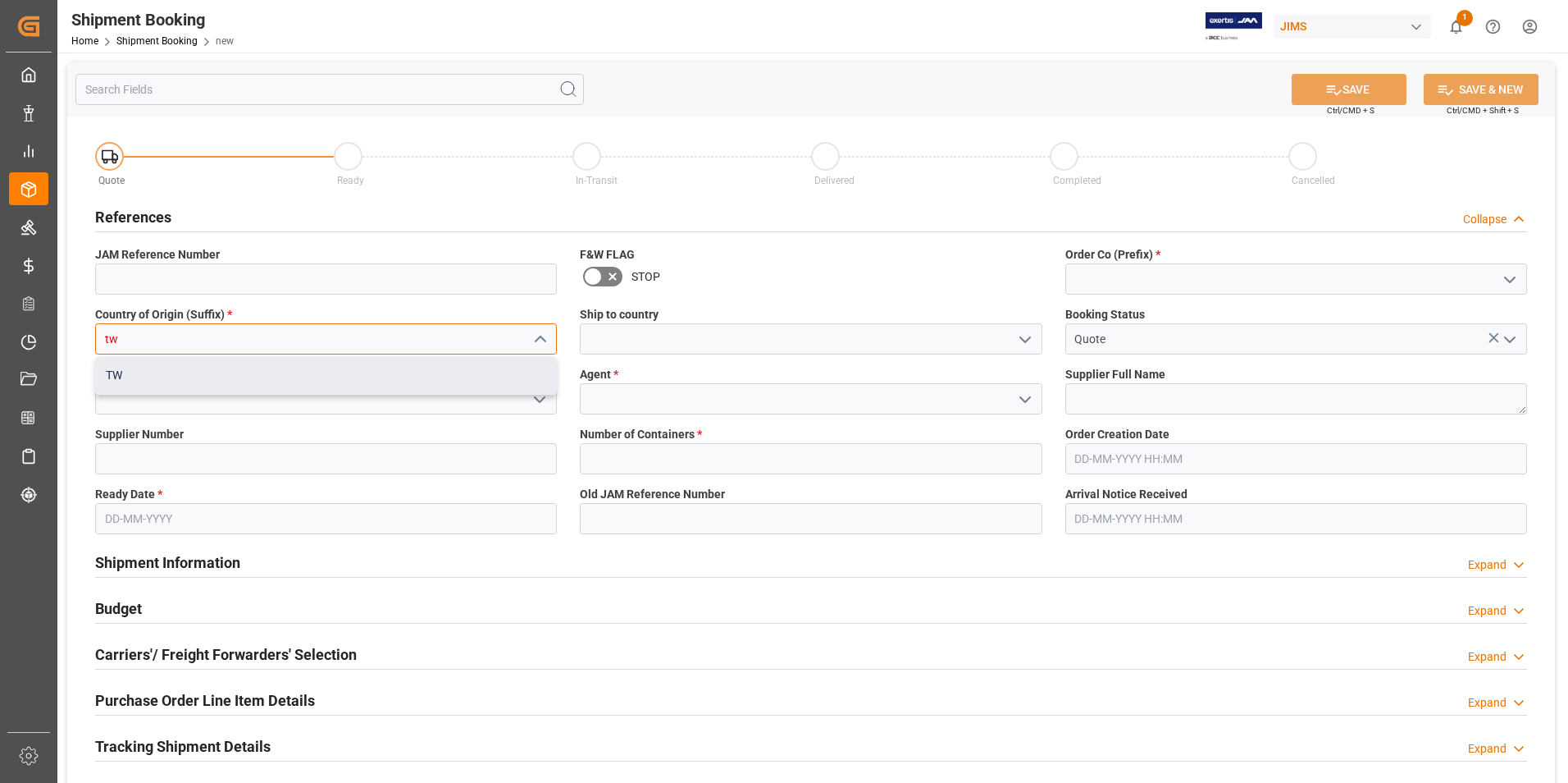
click at [203, 378] on div "TW" at bounding box center [326, 375] width 461 height 37
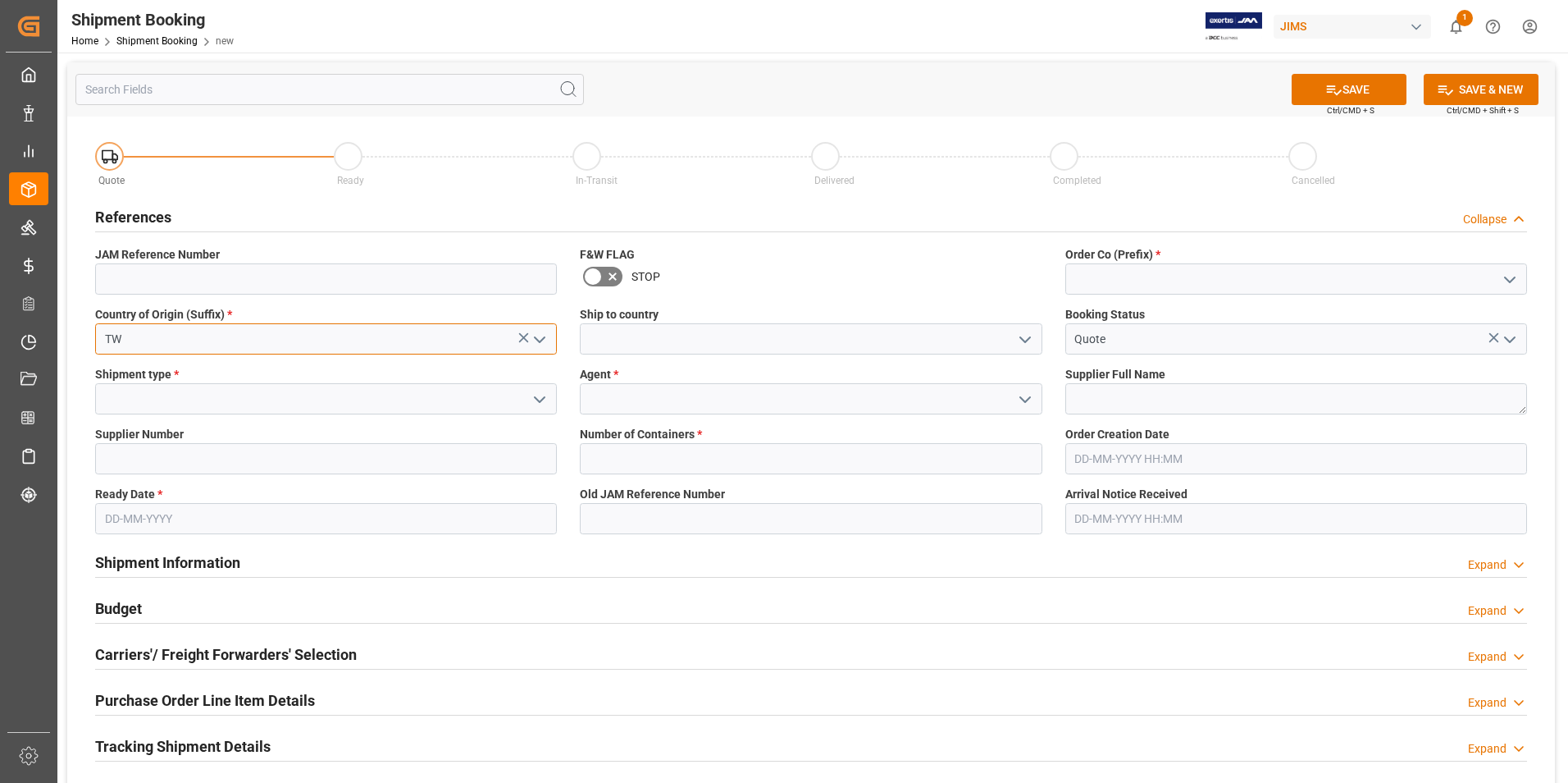
type input "TW"
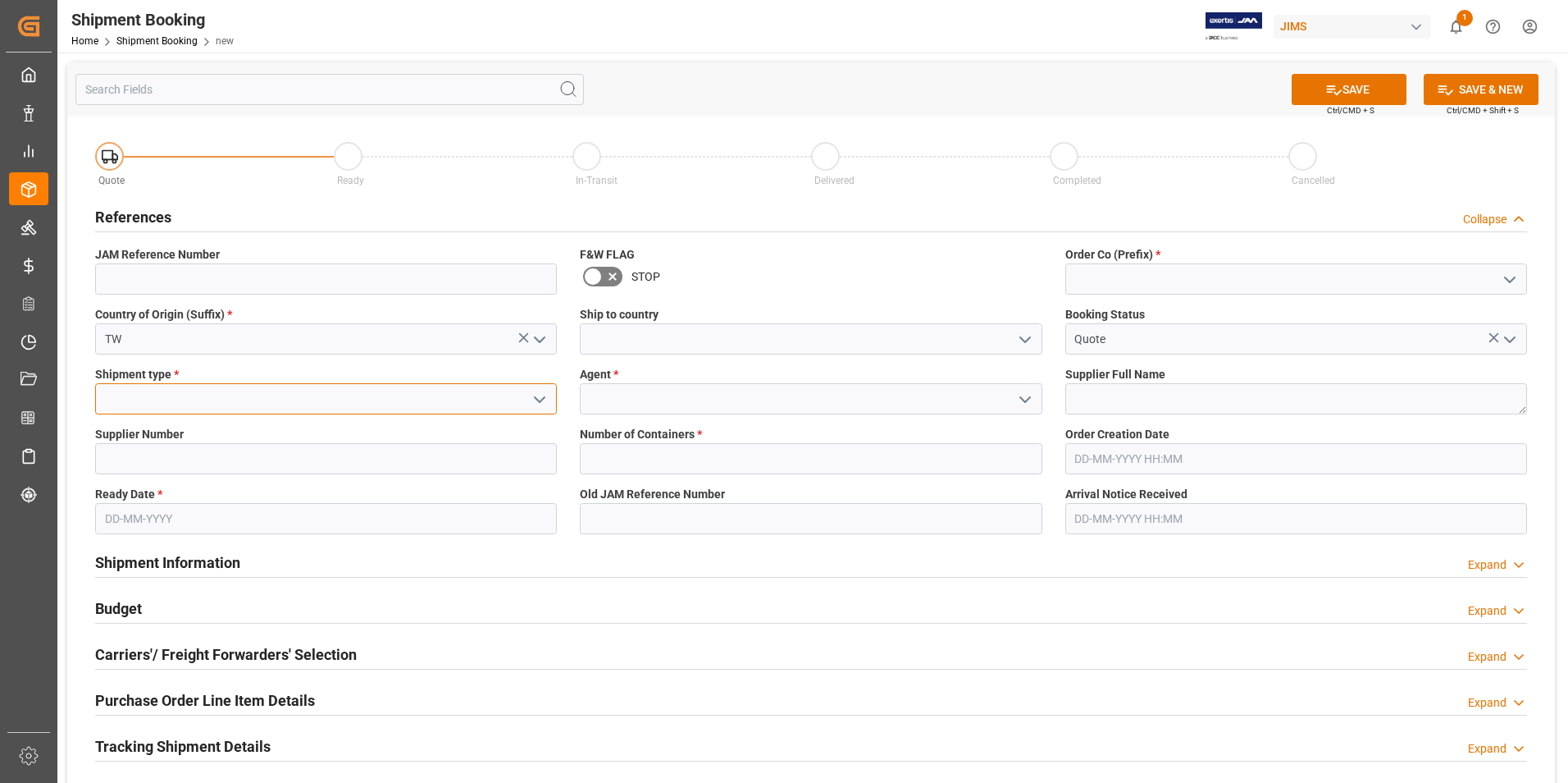
click at [292, 410] on input at bounding box center [326, 398] width 462 height 31
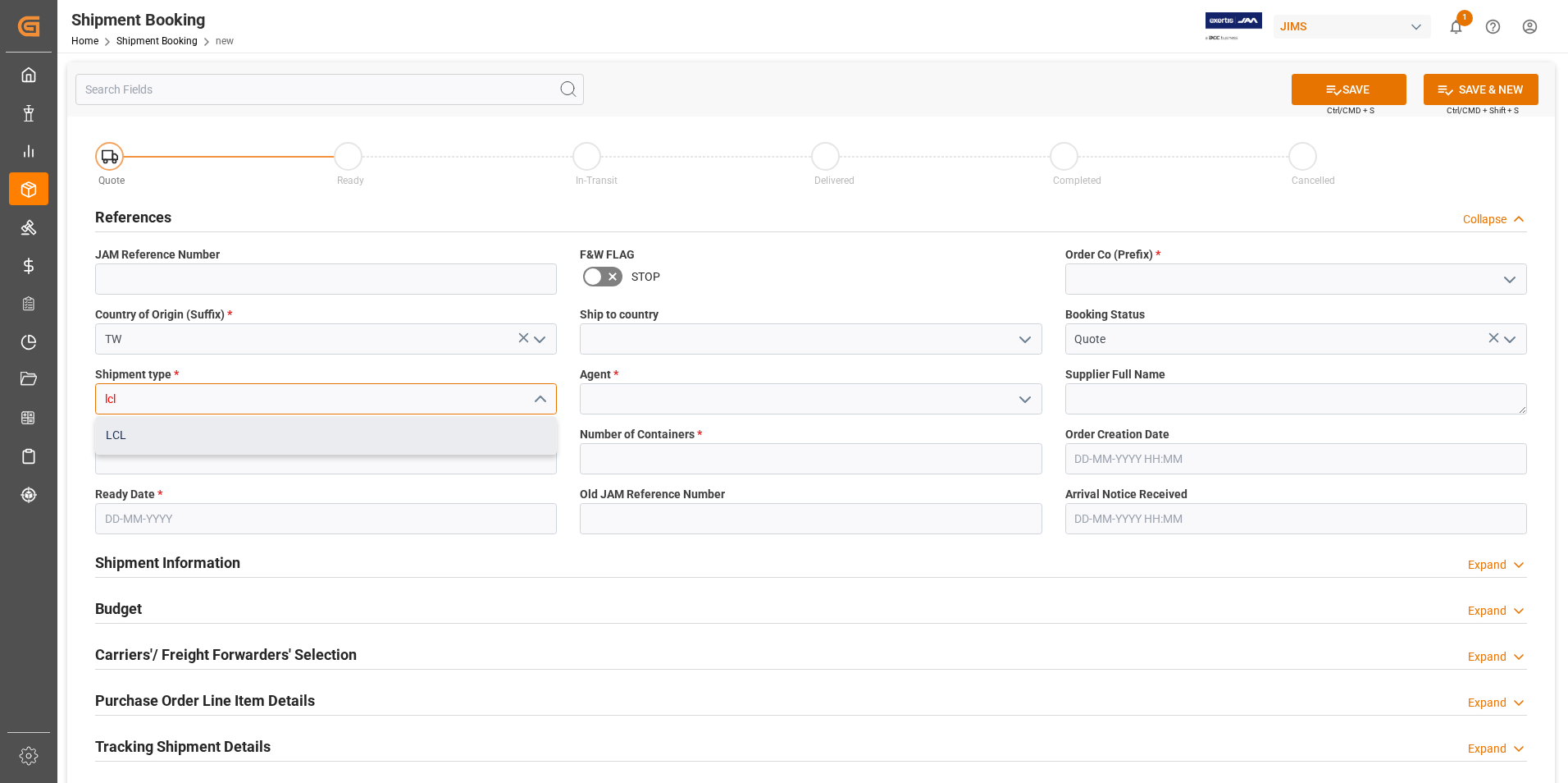
click at [280, 425] on div "LCL" at bounding box center [326, 436] width 461 height 37
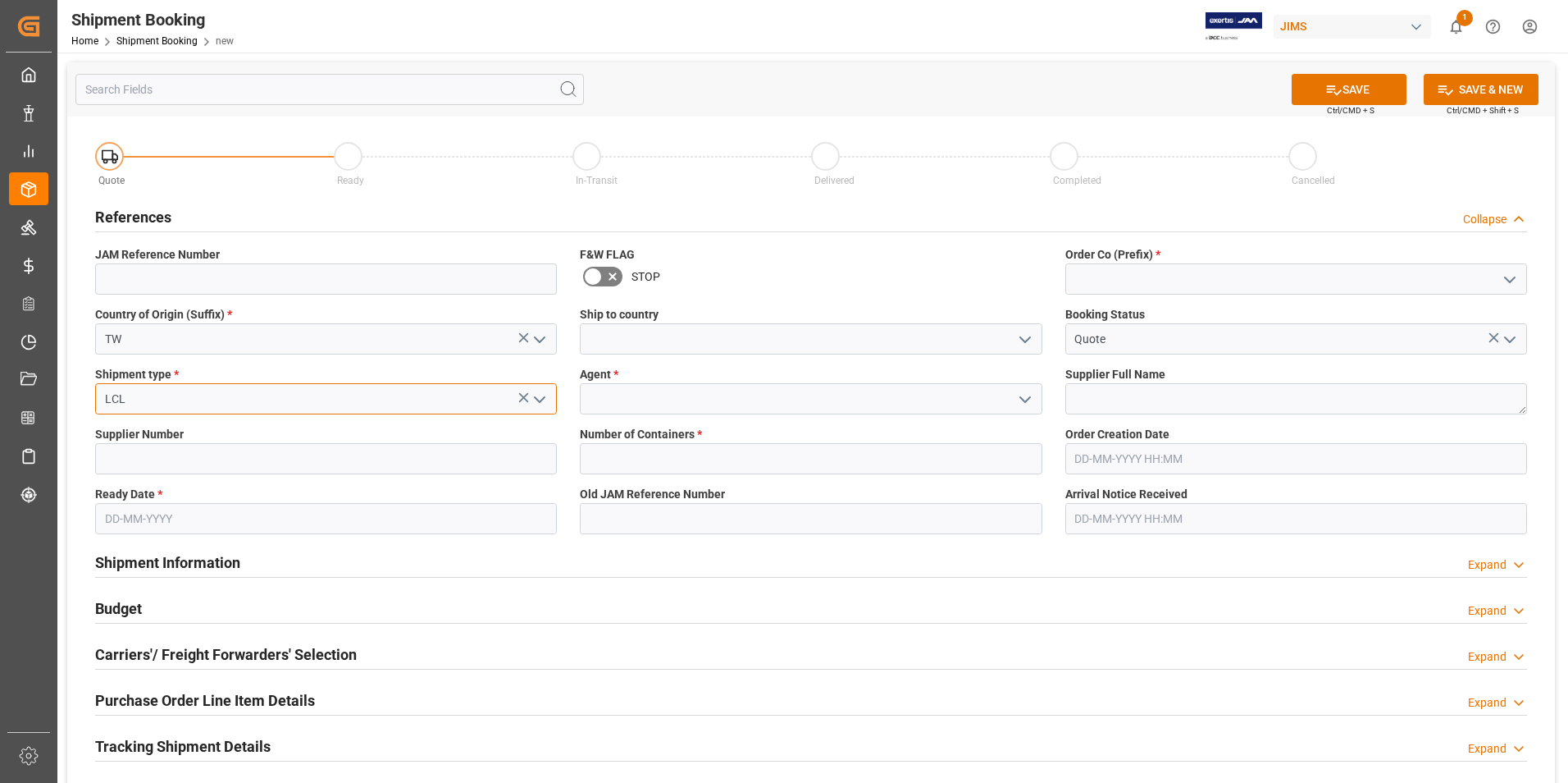
type input "LCL"
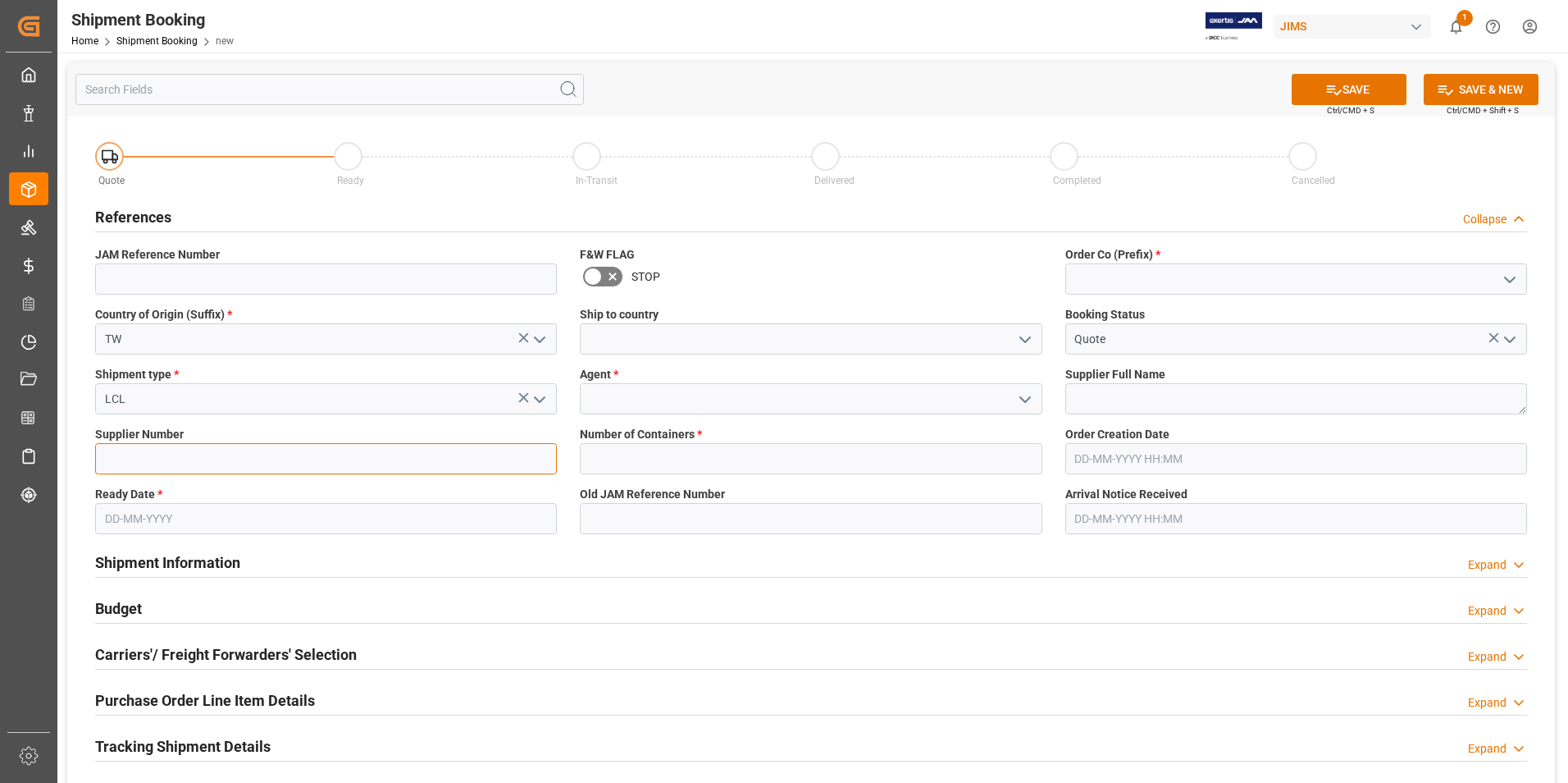
click at [280, 463] on input at bounding box center [326, 458] width 462 height 31
click at [280, 452] on input at bounding box center [326, 458] width 462 height 31
type input "779451"
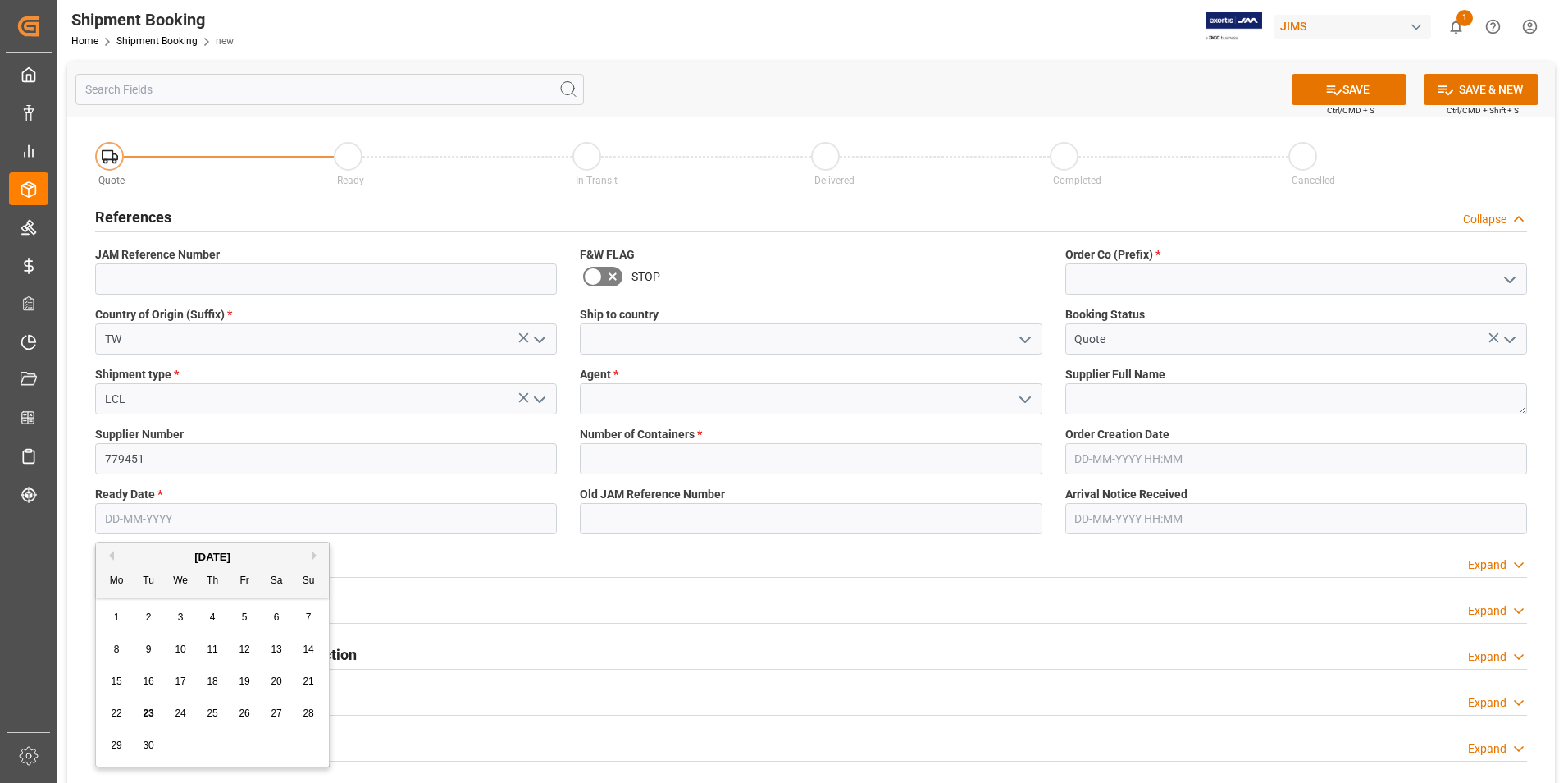
click at [325, 520] on input "text" at bounding box center [326, 518] width 462 height 31
click at [114, 695] on div "15 16 17 18 19 20 21" at bounding box center [212, 682] width 224 height 32
click at [115, 713] on span "22" at bounding box center [115, 713] width 10 height 11
type input "[DATE]"
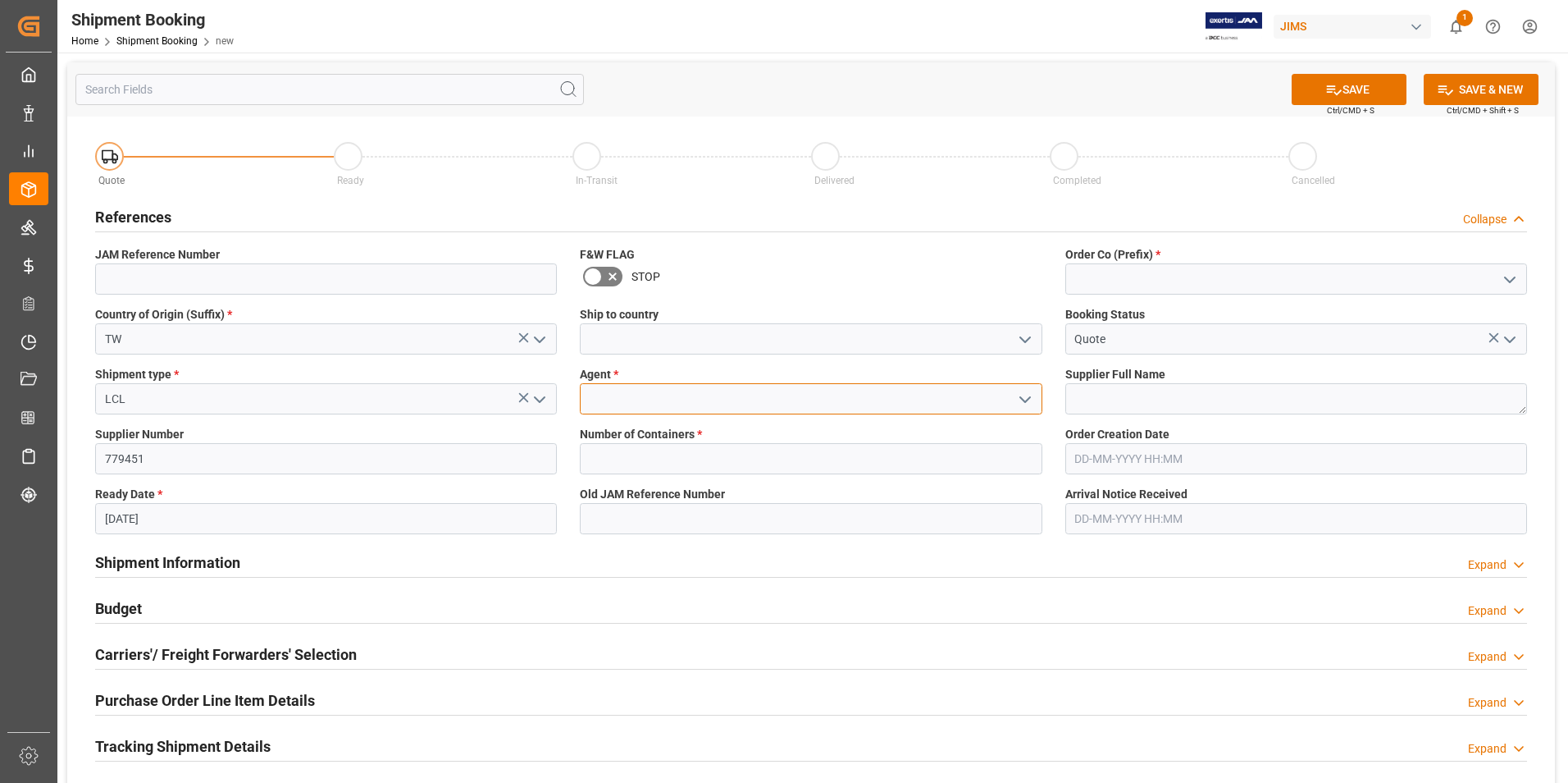
click at [721, 400] on input at bounding box center [811, 398] width 462 height 31
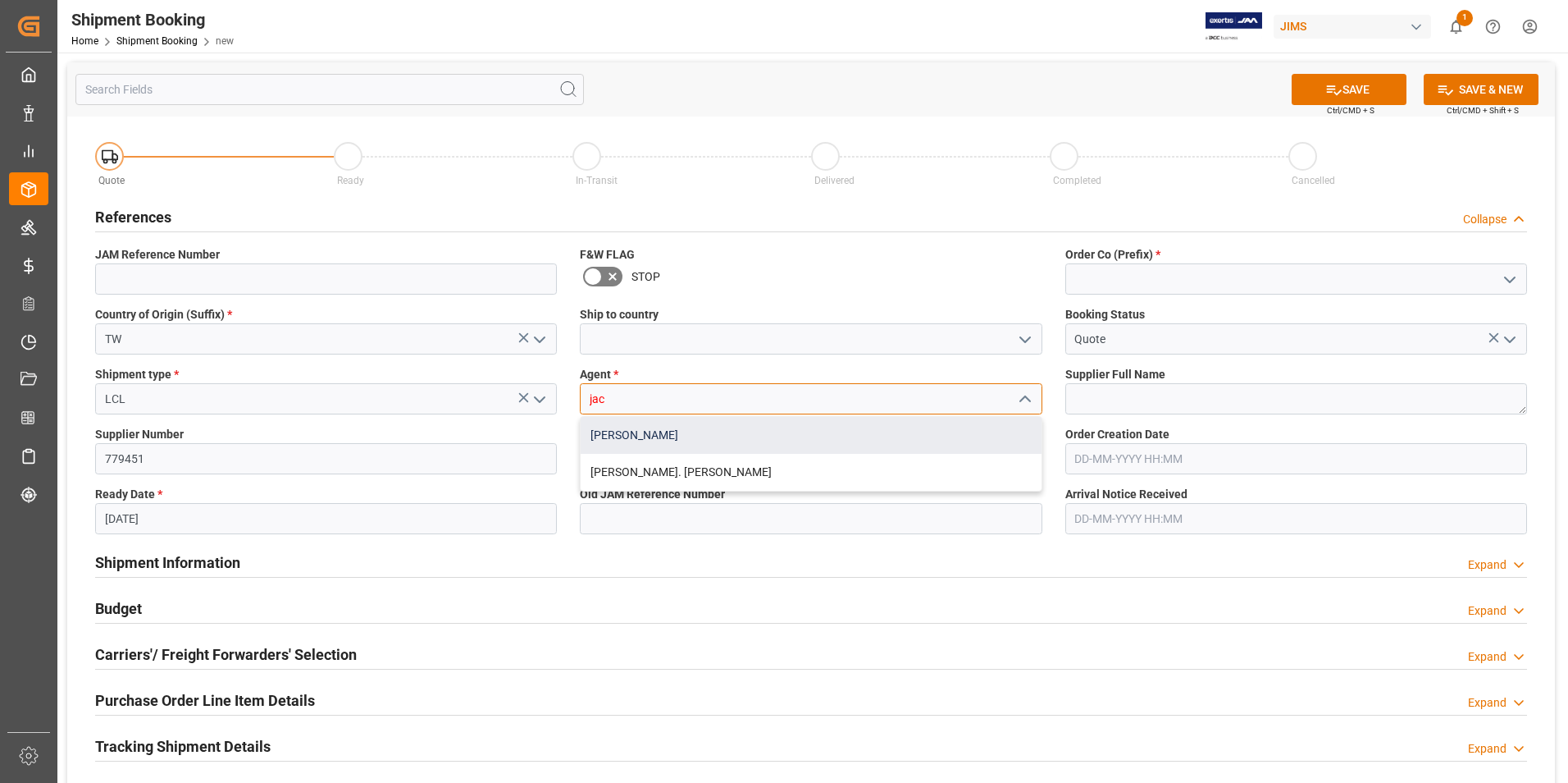
click at [727, 438] on div "[PERSON_NAME]" at bounding box center [811, 436] width 461 height 37
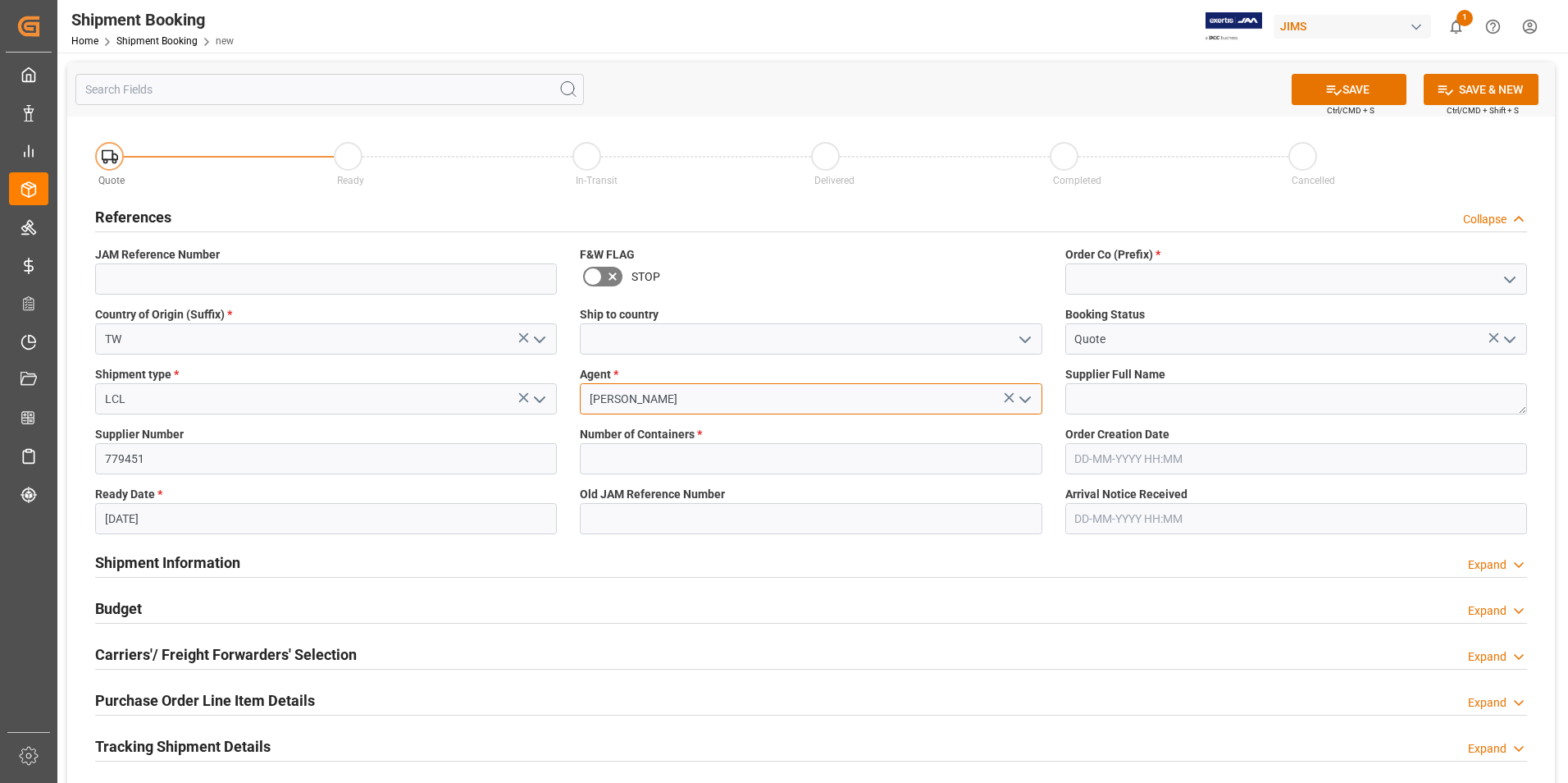
type input "[PERSON_NAME]"
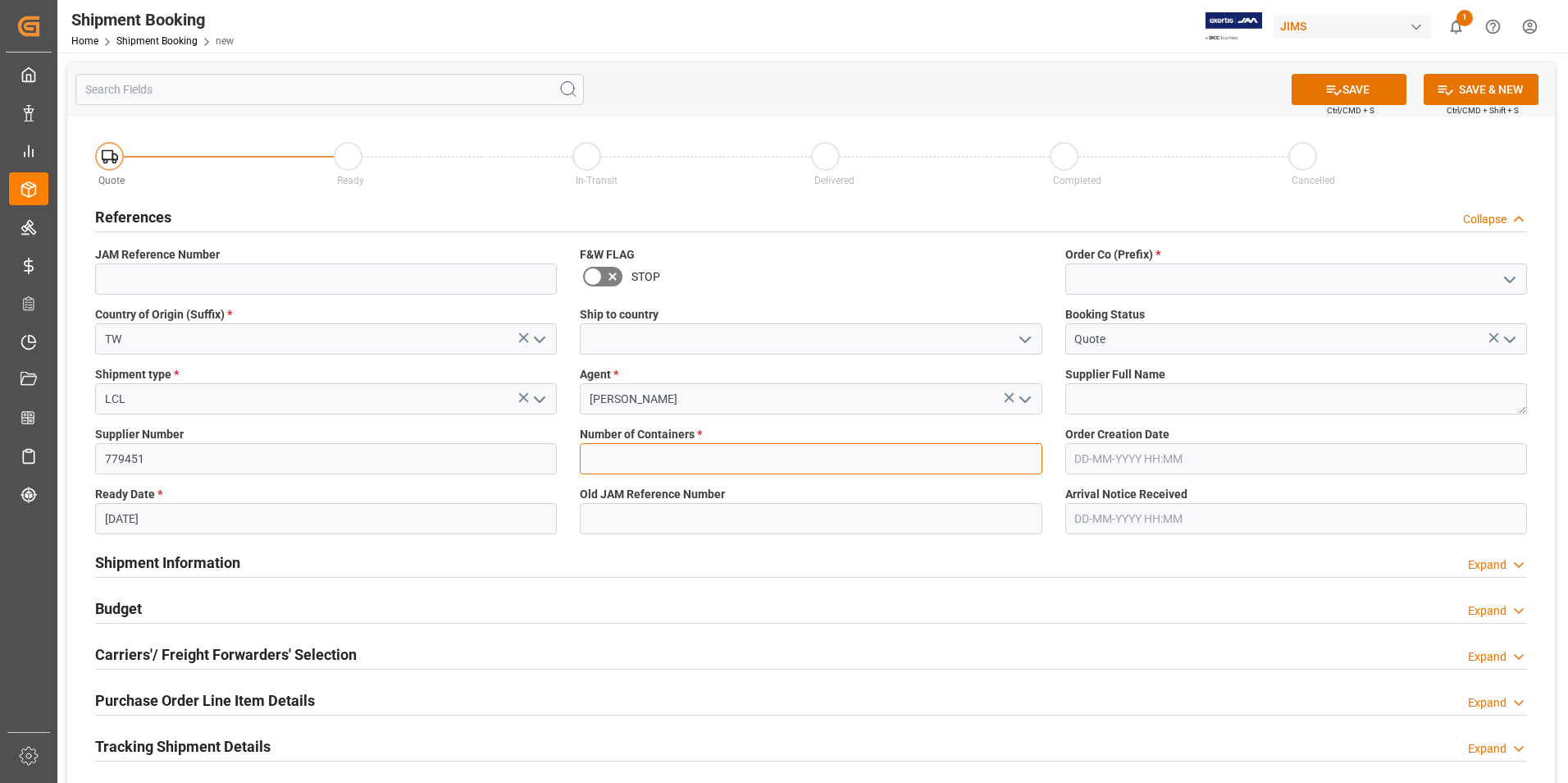
click at [725, 458] on input "text" at bounding box center [811, 458] width 462 height 31
type input "0"
click at [1140, 277] on input at bounding box center [1296, 278] width 462 height 31
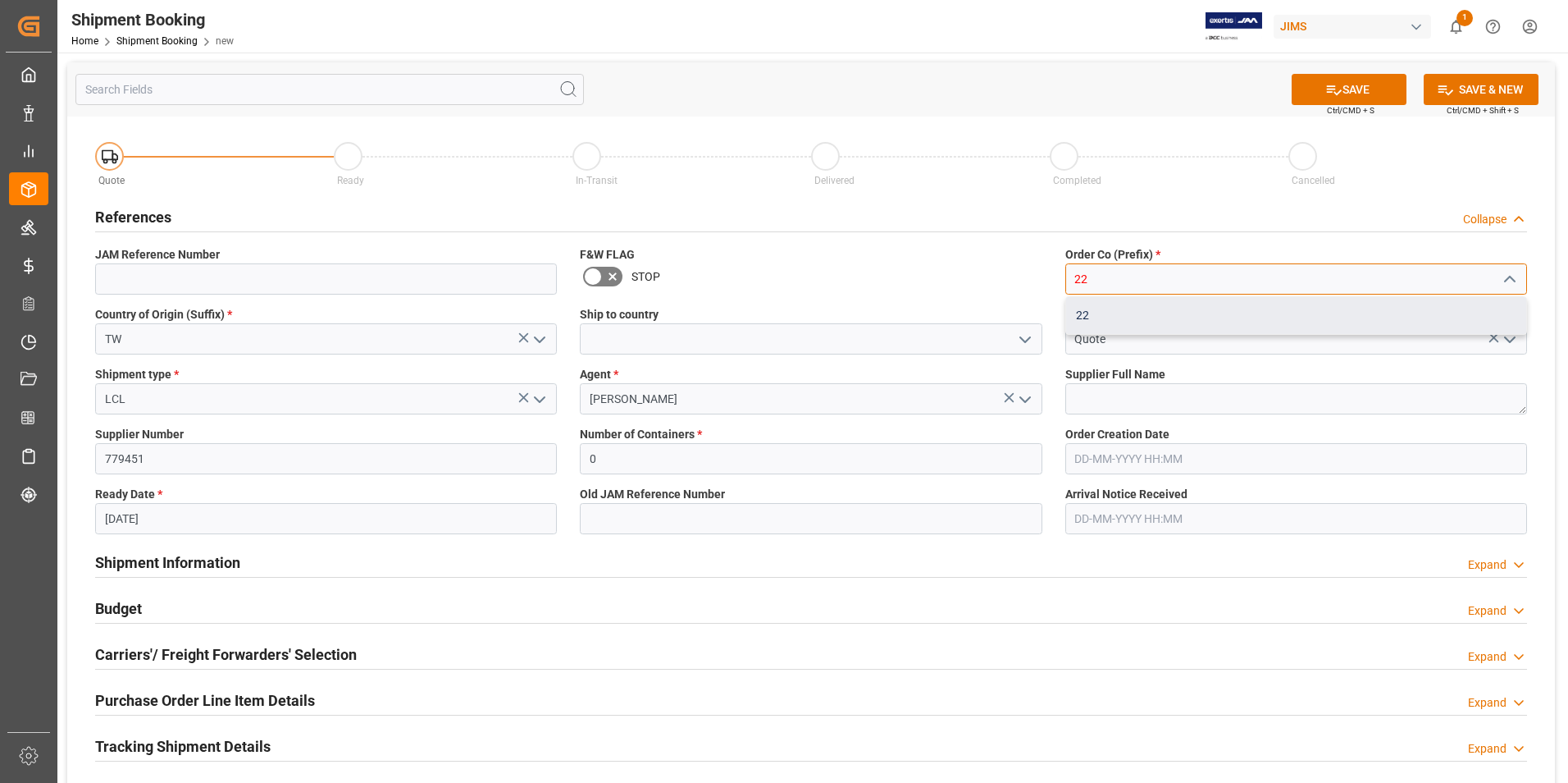
click at [1121, 309] on div "22" at bounding box center [1296, 316] width 461 height 37
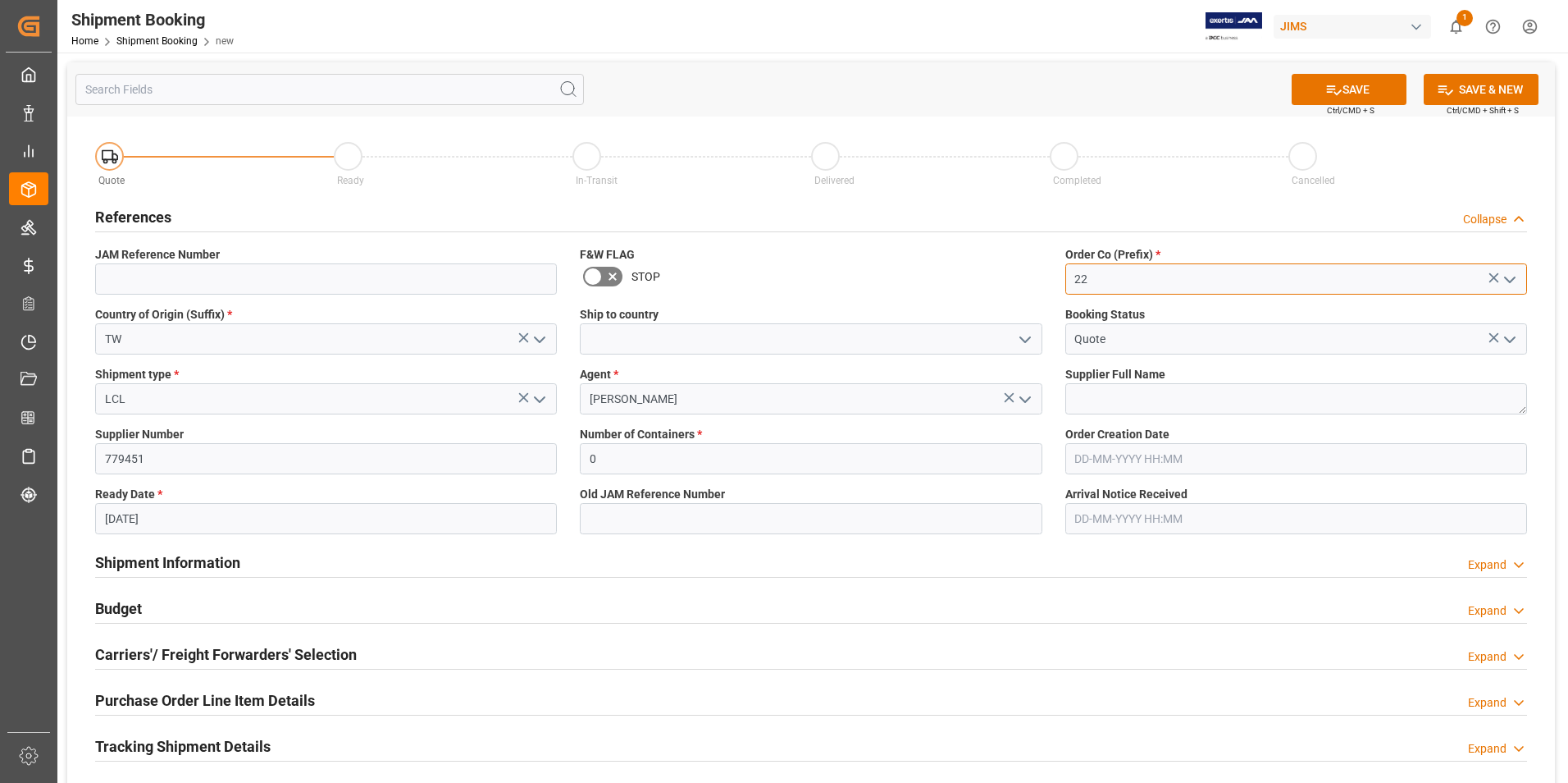
type input "22"
click at [1133, 401] on textarea at bounding box center [1296, 398] width 462 height 31
click at [1106, 402] on textarea at bounding box center [1296, 398] width 462 height 31
paste textarea "CAD Audio-Yo-Tronics ([GEOGRAPHIC_DATA])"
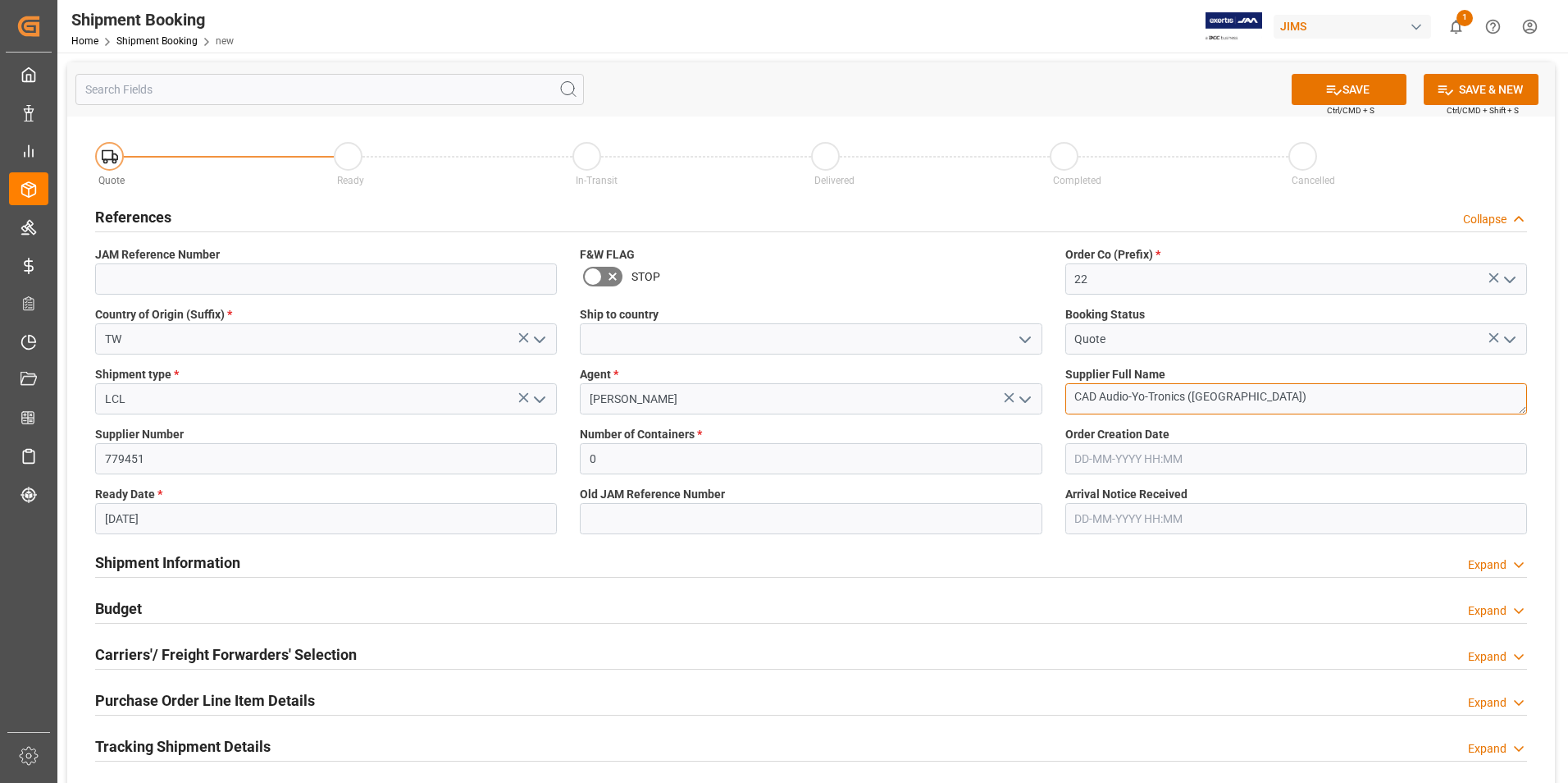
type textarea "CAD Audio-Yo-Tronics ([GEOGRAPHIC_DATA])"
click at [1256, 393] on textarea "CAD Audio-Yo-Tronics ([GEOGRAPHIC_DATA])" at bounding box center [1296, 398] width 462 height 31
click at [1148, 458] on input "text" at bounding box center [1296, 458] width 462 height 31
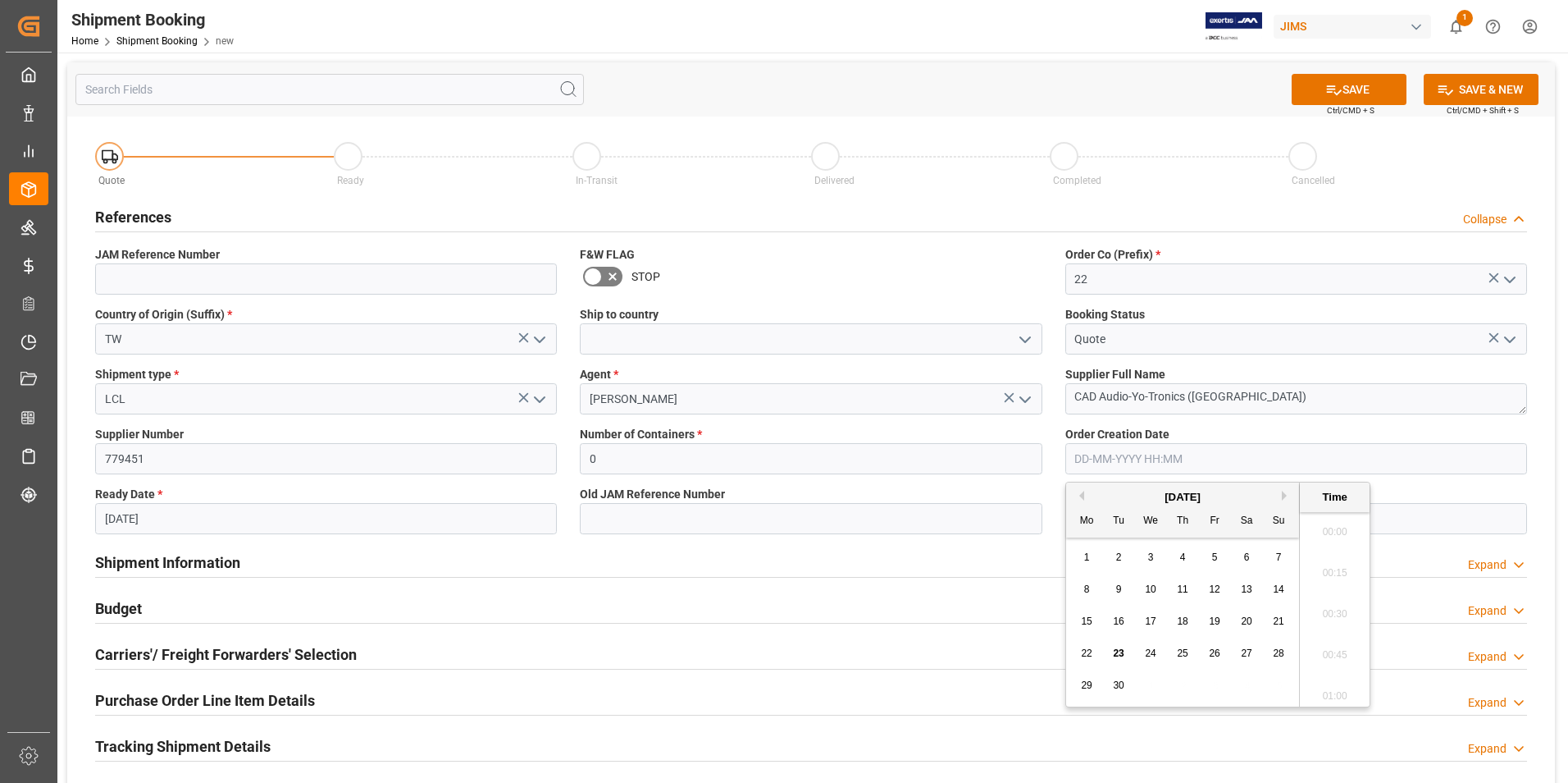
scroll to position [1442, 0]
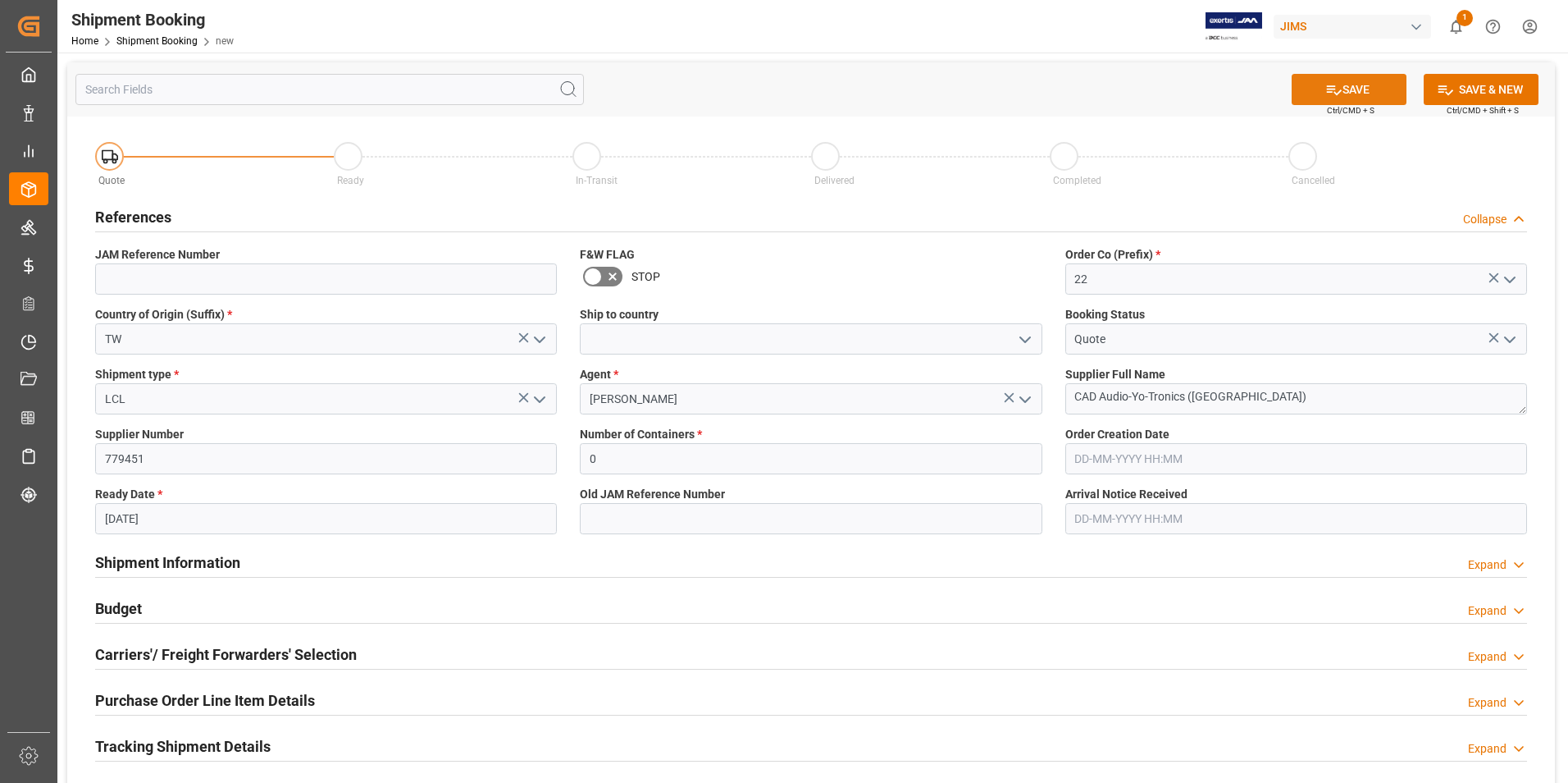
click at [1355, 87] on button "SAVE" at bounding box center [1348, 88] width 114 height 31
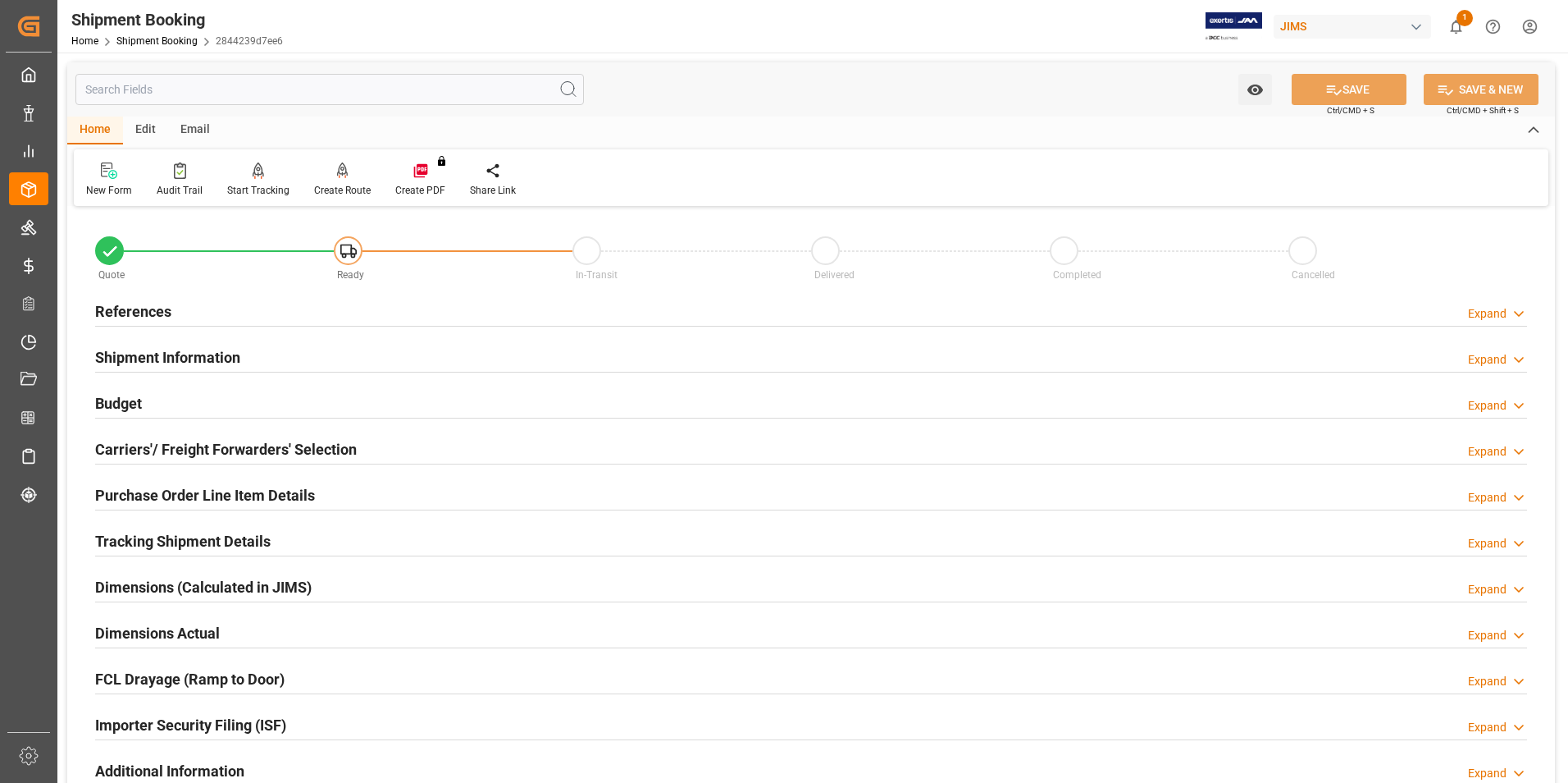
click at [160, 308] on h2 "References" at bounding box center [133, 312] width 76 height 22
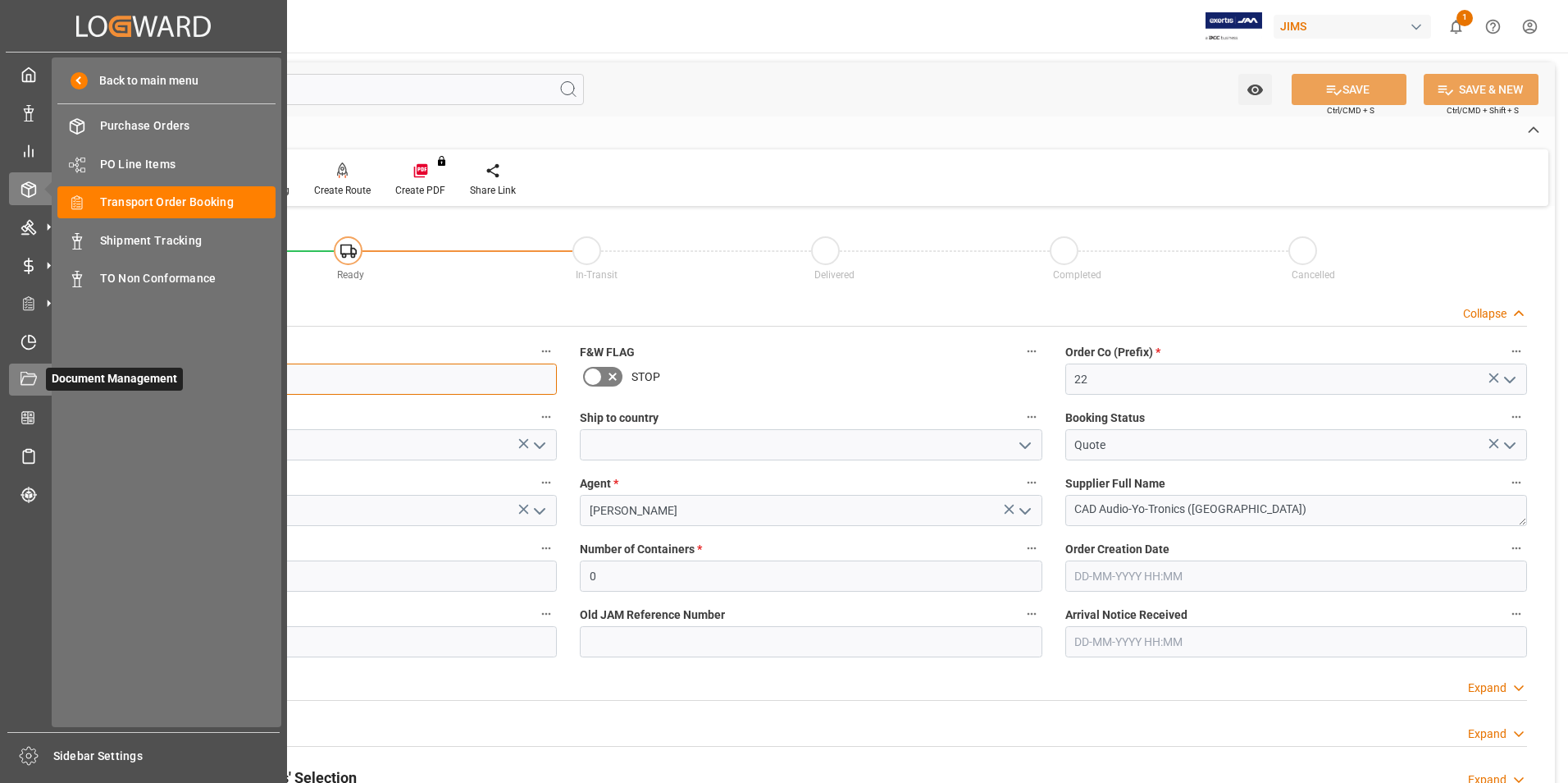
drag, startPoint x: 202, startPoint y: 384, endPoint x: 14, endPoint y: 386, distance: 188.0
click at [14, 386] on div "Created by potrace 1.15, written by Peter Selinger 2001-2017 Created by potrace…" at bounding box center [784, 391] width 1568 height 783
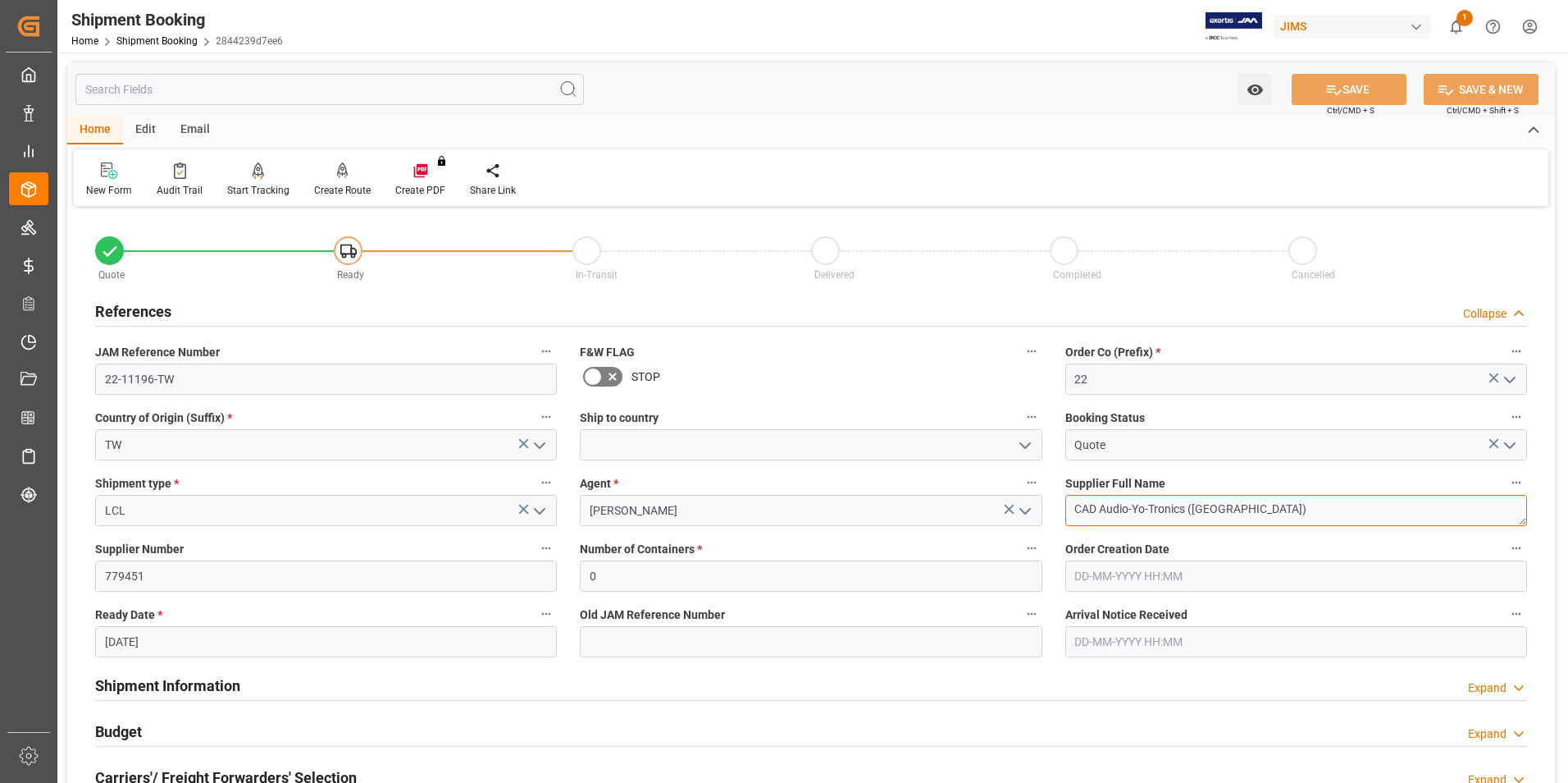
drag, startPoint x: 1242, startPoint y: 512, endPoint x: 1014, endPoint y: 508, distance: 228.0
click at [1014, 508] on div "Quote Ready In-Transit Delivered Completed Cancelled References Collapse JAM Re…" at bounding box center [811, 722] width 1488 height 1020
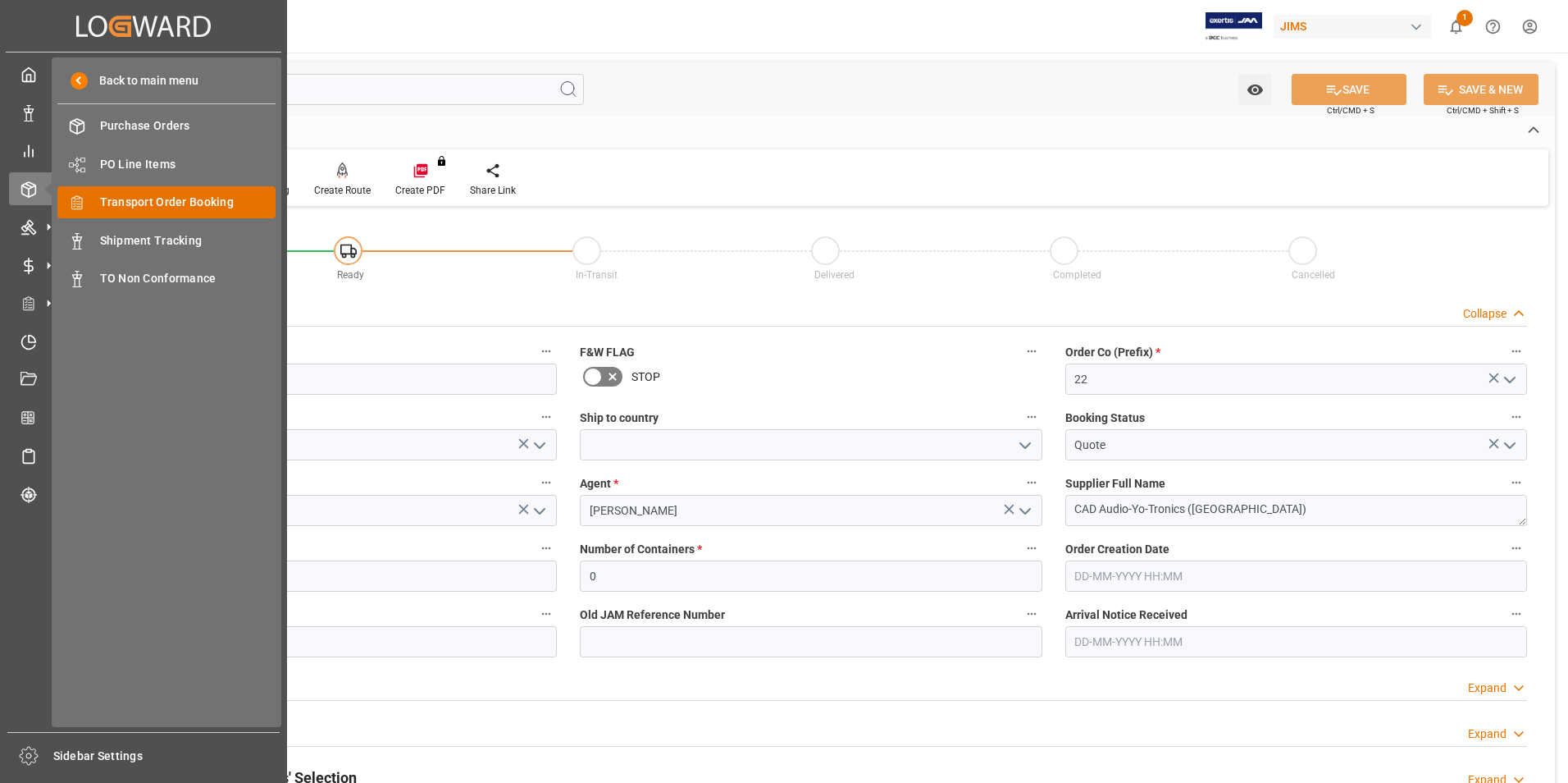
click at [150, 196] on span "Transport Order Booking" at bounding box center [189, 202] width 177 height 18
